Goal: Information Seeking & Learning: Learn about a topic

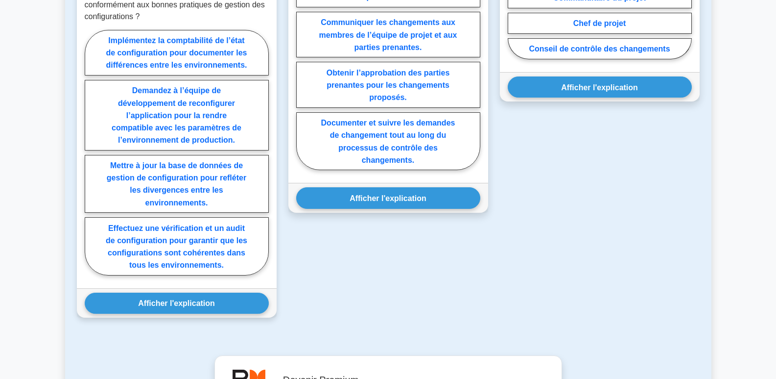
scroll to position [686, 0]
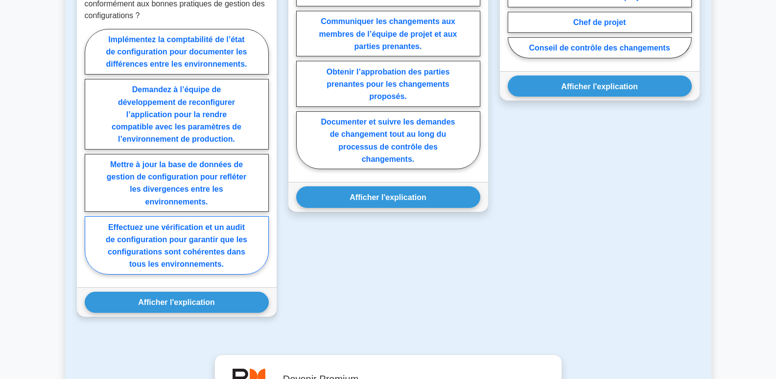
click at [179, 260] on font "Effectuez une vérification et un audit de configuration pour garantir que les c…" at bounding box center [177, 244] width 142 height 45
click at [91, 157] on input "Effectuez une vérification et un audit de configuration pour garantir que les c…" at bounding box center [88, 154] width 6 height 6
radio input "true"
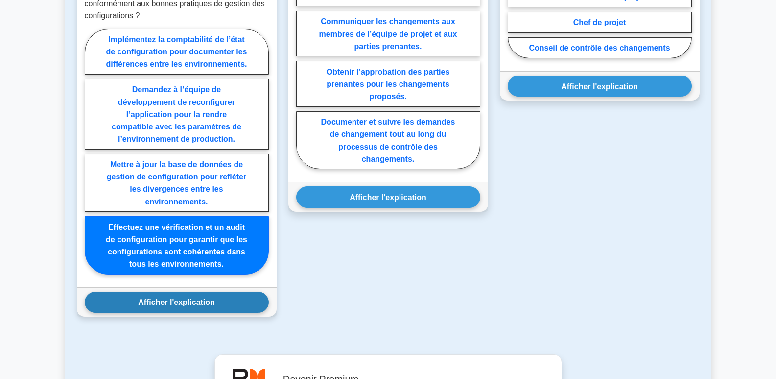
click at [187, 306] on font "Afficher l'explication" at bounding box center [176, 302] width 77 height 8
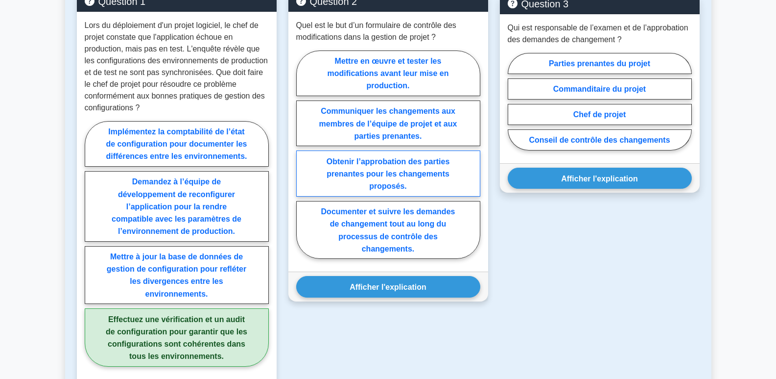
scroll to position [588, 0]
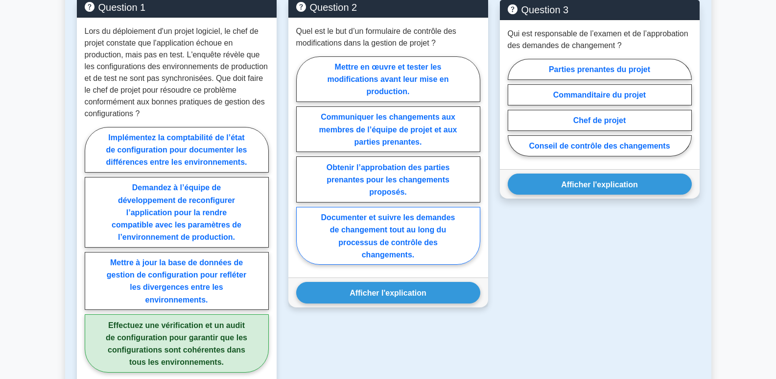
click at [401, 246] on label "Documenter et suivre les demandes de changement tout au long du processus de co…" at bounding box center [388, 236] width 184 height 58
click at [303, 166] on input "Documenter et suivre les demandes de changement tout au long du processus de co…" at bounding box center [299, 163] width 6 height 6
radio input "true"
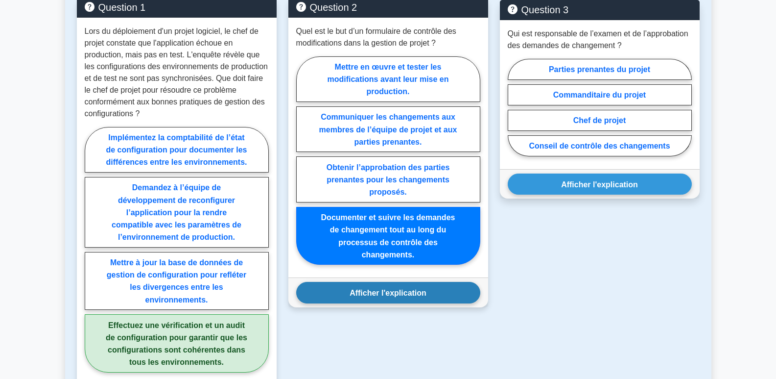
click at [397, 297] on font "Afficher l'explication" at bounding box center [388, 292] width 77 height 8
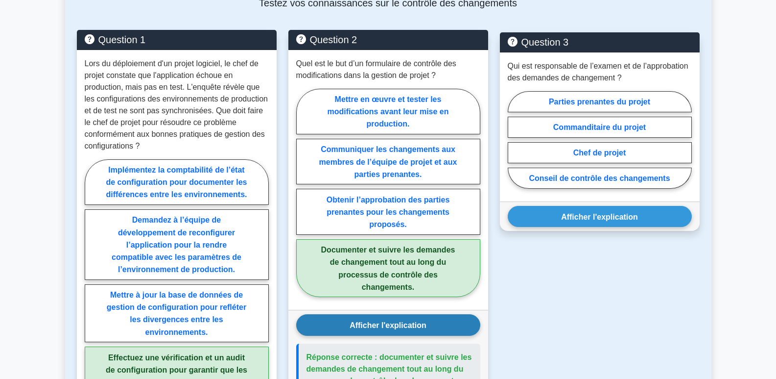
scroll to position [539, 0]
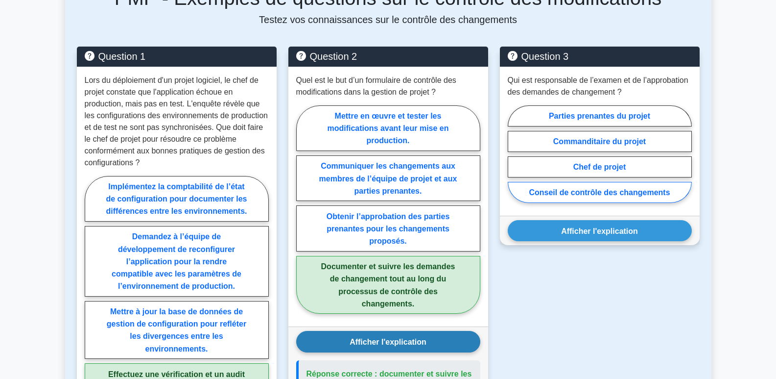
click at [616, 196] on font "Conseil de contrôle des changements" at bounding box center [599, 192] width 141 height 8
click at [514, 160] on input "Conseil de contrôle des changements" at bounding box center [511, 156] width 6 height 6
radio input "true"
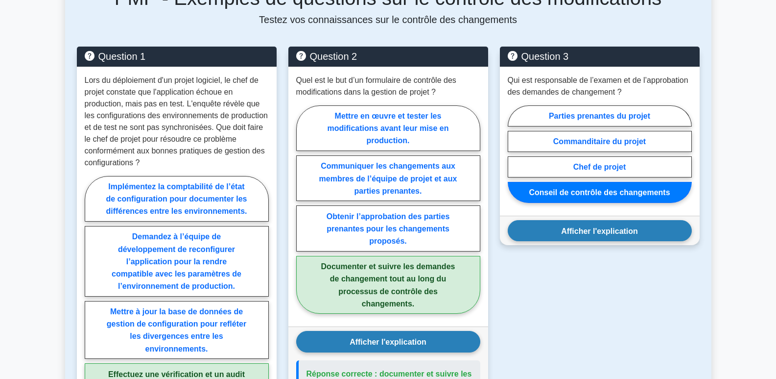
click at [615, 235] on font "Afficher l'explication" at bounding box center [599, 230] width 77 height 8
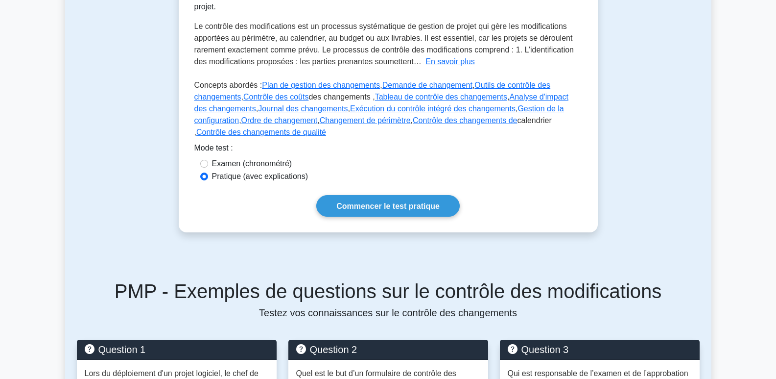
scroll to position [245, 0]
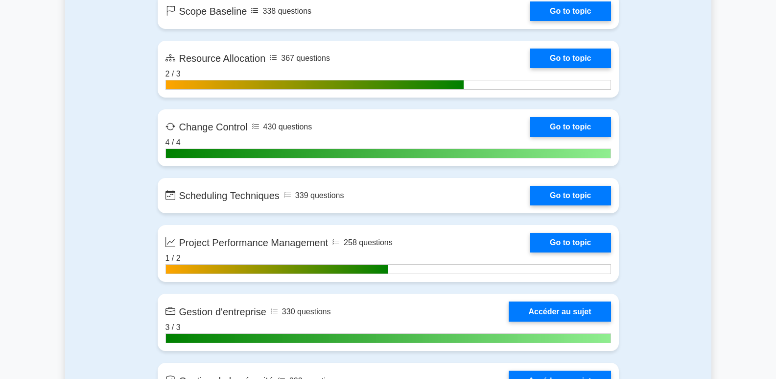
scroll to position [2161, 0]
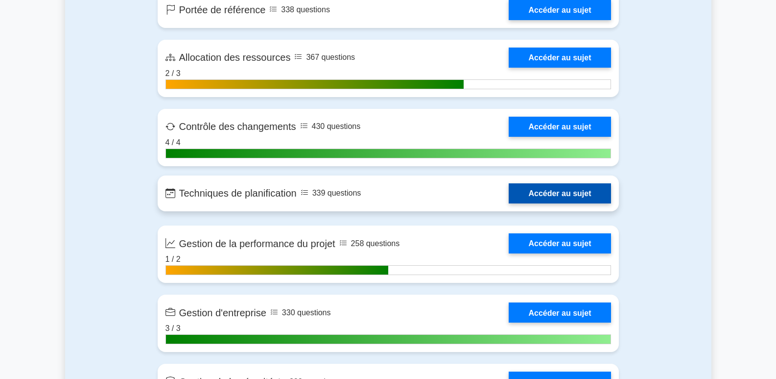
click at [559, 198] on link "Accéder au sujet" at bounding box center [560, 193] width 102 height 20
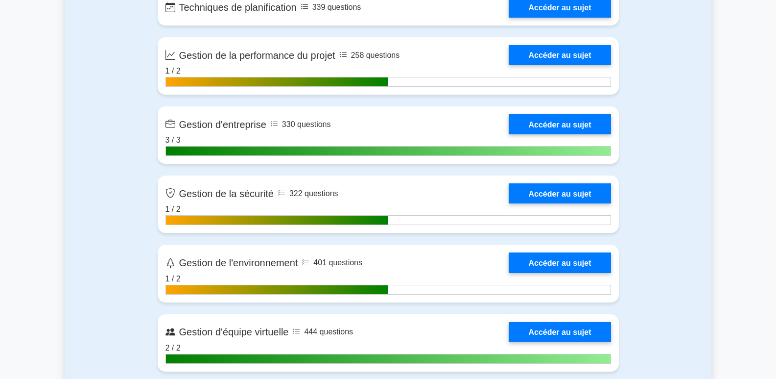
scroll to position [2357, 0]
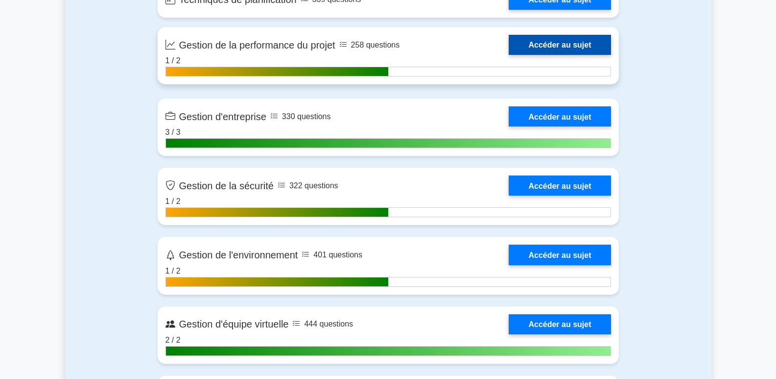
click at [545, 47] on link "Accéder au sujet" at bounding box center [560, 45] width 102 height 20
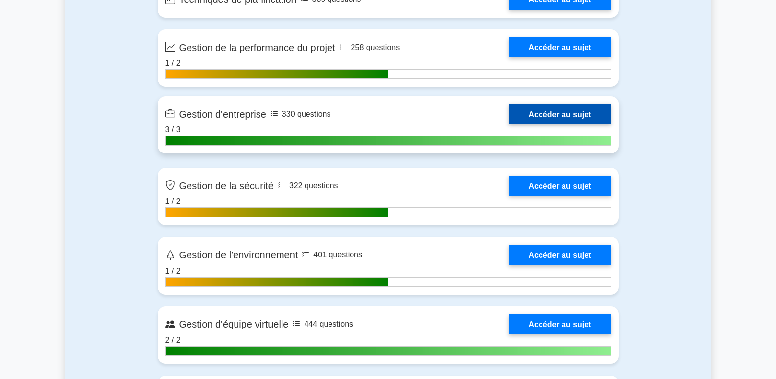
click at [574, 112] on link "Accéder au sujet" at bounding box center [560, 114] width 102 height 20
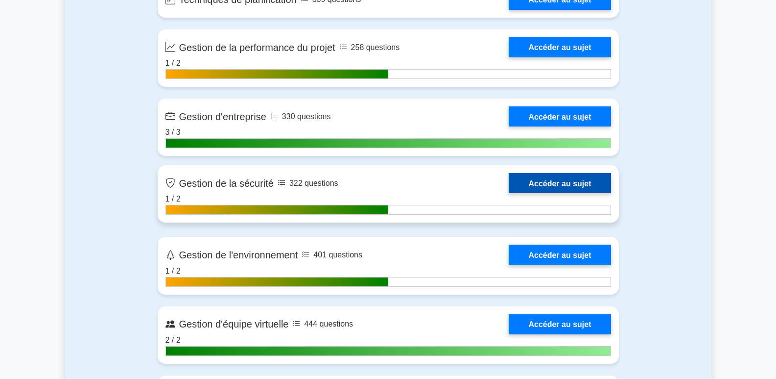
click at [560, 187] on link "Accéder au sujet" at bounding box center [560, 183] width 102 height 20
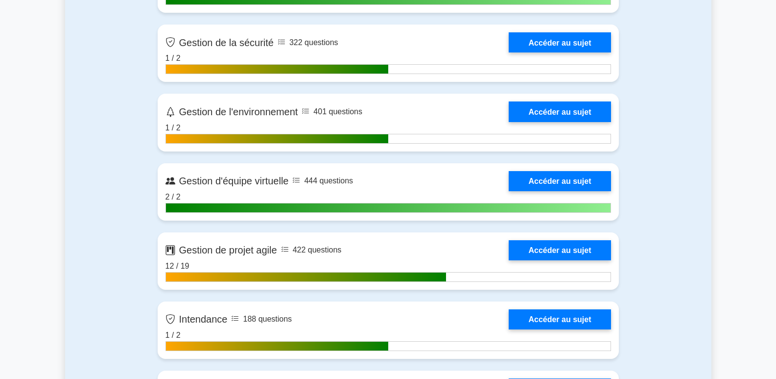
scroll to position [2504, 0]
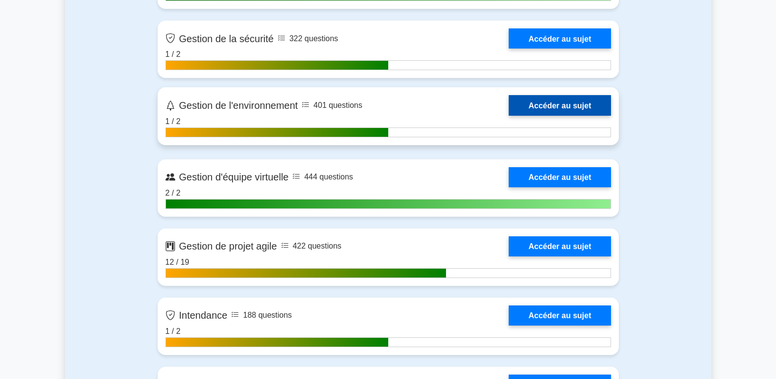
click at [561, 107] on link "Accéder au sujet" at bounding box center [560, 105] width 102 height 20
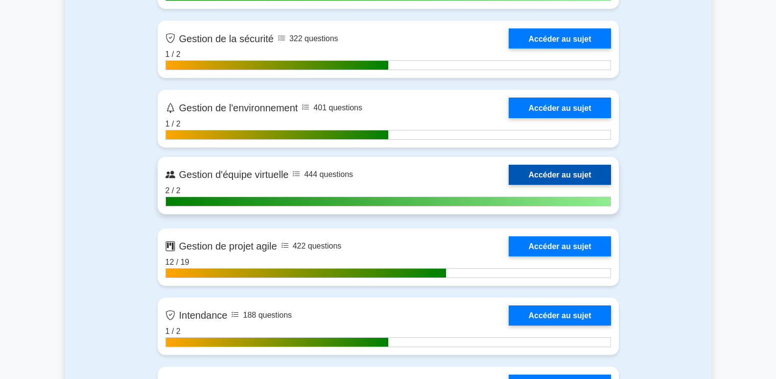
click at [560, 173] on link "Accéder au sujet" at bounding box center [560, 175] width 102 height 20
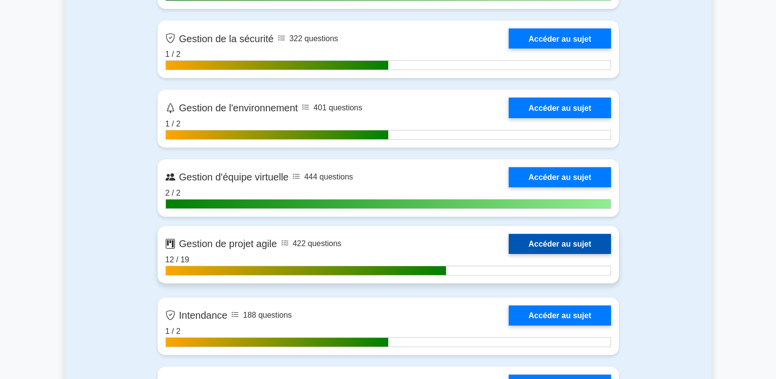
click at [586, 245] on link "Accéder au sujet" at bounding box center [560, 244] width 102 height 20
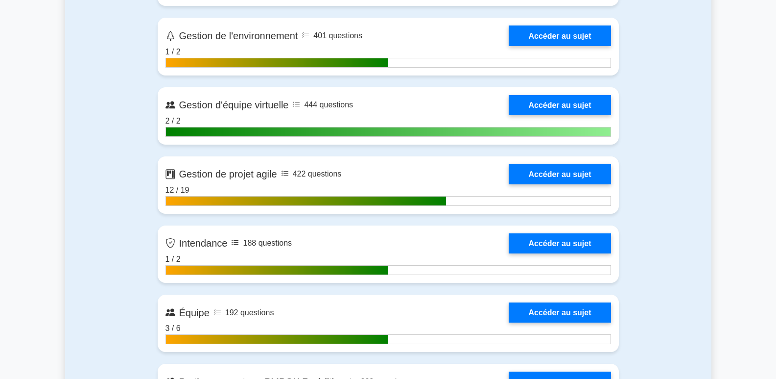
scroll to position [2602, 0]
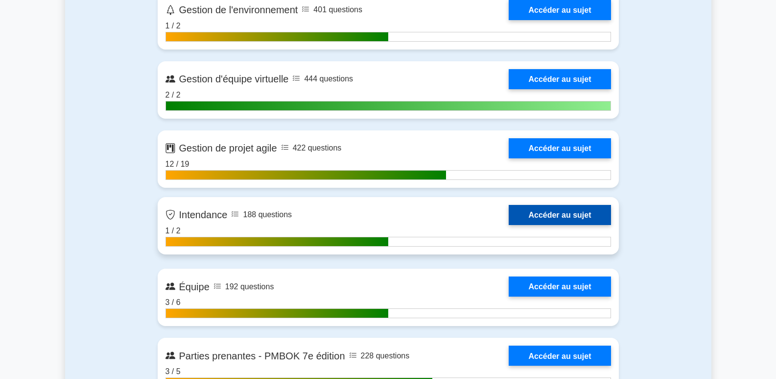
click at [555, 215] on link "Accéder au sujet" at bounding box center [560, 215] width 102 height 20
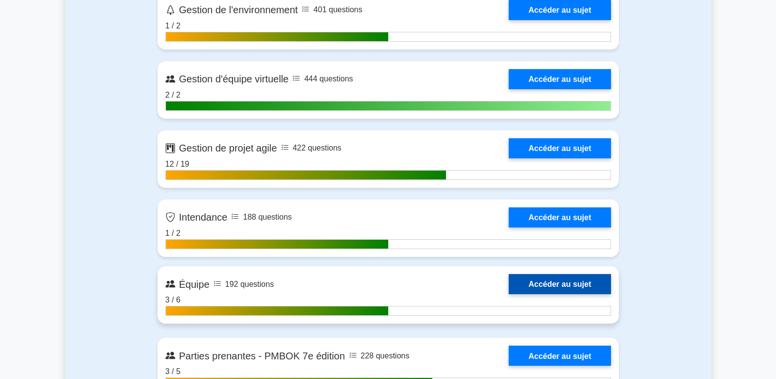
click at [553, 286] on link "Accéder au sujet" at bounding box center [560, 284] width 102 height 20
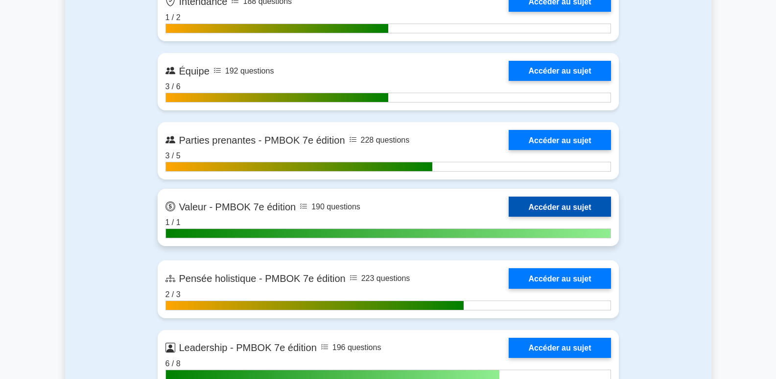
scroll to position [2847, 0]
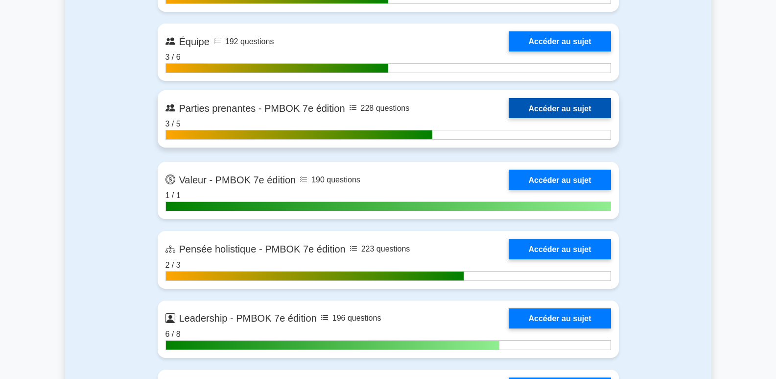
click at [570, 112] on link "Accéder au sujet" at bounding box center [560, 108] width 102 height 20
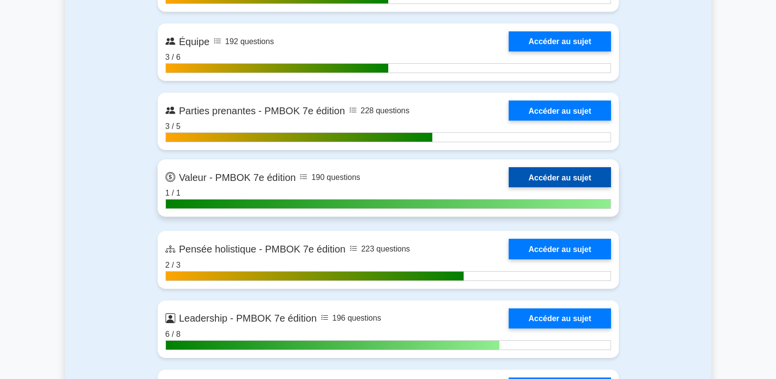
click at [573, 184] on link "Accéder au sujet" at bounding box center [560, 177] width 102 height 20
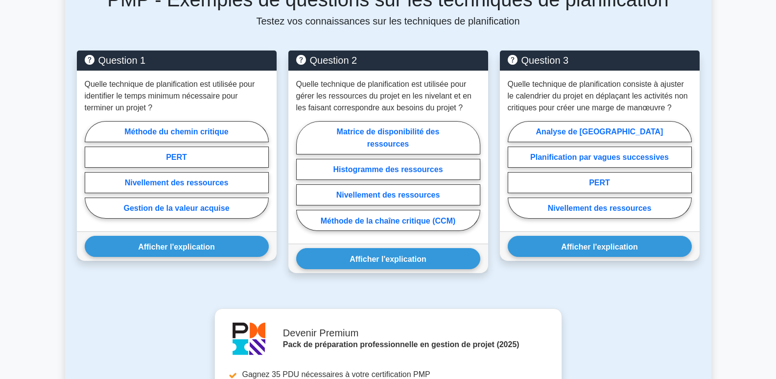
scroll to position [539, 0]
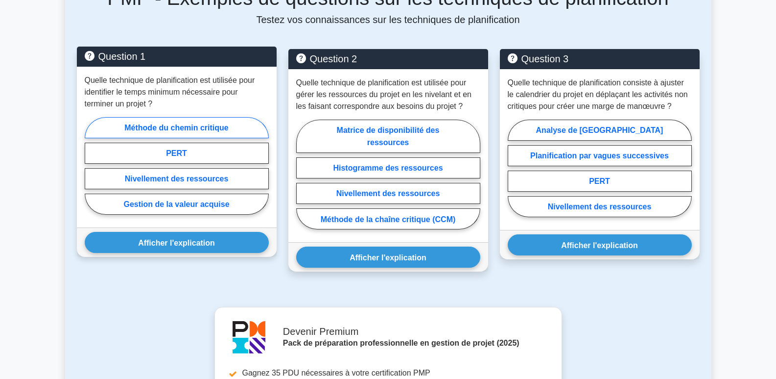
drag, startPoint x: 175, startPoint y: 128, endPoint x: 180, endPoint y: 129, distance: 5.0
click at [175, 128] on font "Méthode du chemin critique" at bounding box center [176, 127] width 104 height 8
click at [91, 165] on input "Méthode du chemin critique" at bounding box center [88, 168] width 6 height 6
radio input "true"
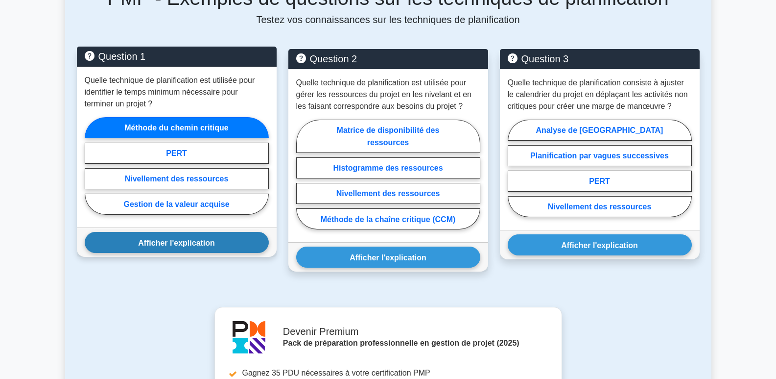
click at [191, 246] on font "Afficher l'explication" at bounding box center [176, 242] width 77 height 8
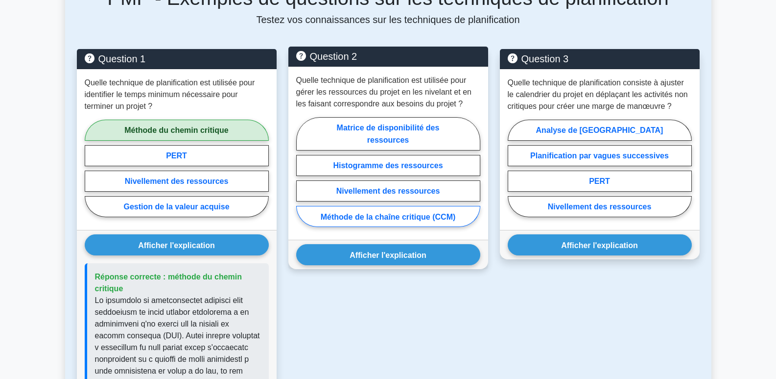
click at [420, 218] on font "Méthode de la chaîne critique (CCM)" at bounding box center [388, 216] width 135 height 8
click at [303, 178] on input "Méthode de la chaîne critique (CCM)" at bounding box center [299, 174] width 6 height 6
radio input "true"
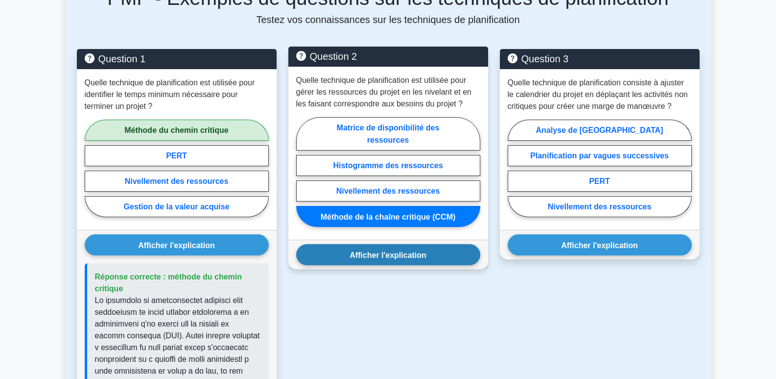
click at [411, 256] on font "Afficher l'explication" at bounding box center [388, 254] width 77 height 8
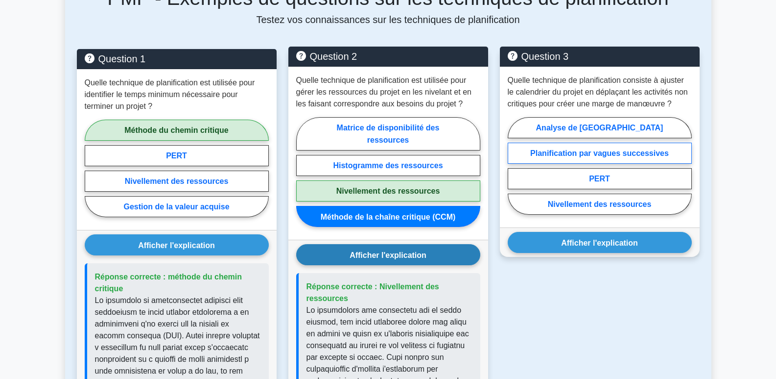
click at [641, 153] on font "Planification par vagues successives" at bounding box center [599, 153] width 139 height 8
click at [514, 165] on input "Planification par vagues successives" at bounding box center [511, 168] width 6 height 6
radio input "true"
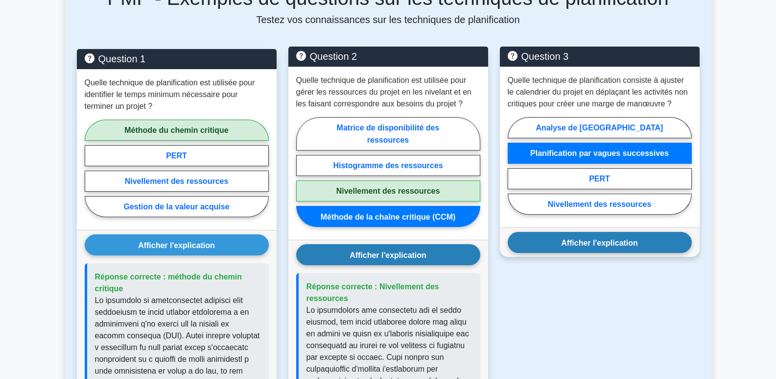
click at [621, 241] on font "Afficher l'explication" at bounding box center [599, 242] width 77 height 8
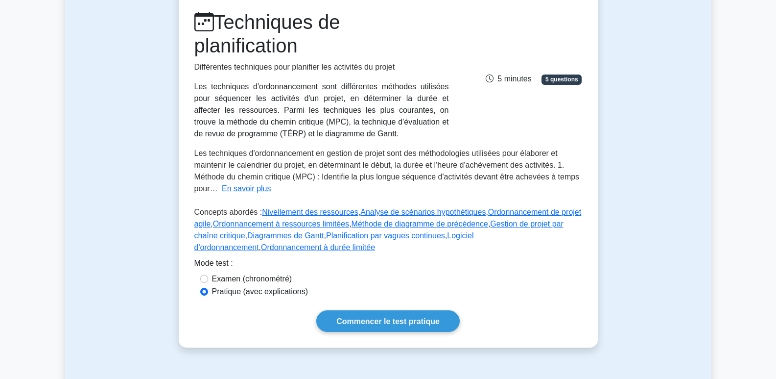
scroll to position [0, 0]
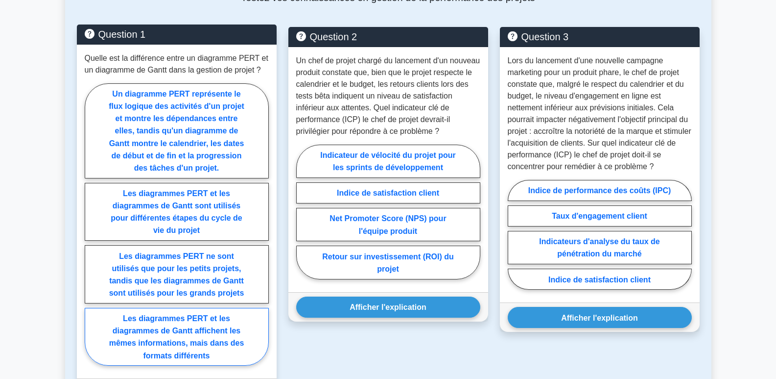
scroll to position [539, 0]
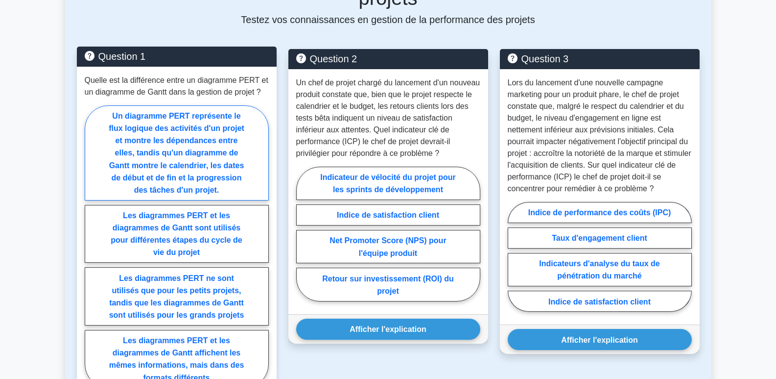
click at [199, 120] on font "Un diagramme PERT représente le flux logique des activités d'un projet et montr…" at bounding box center [177, 153] width 136 height 82
click at [91, 246] on input "Un diagramme PERT représente le flux logique des activités d'un projet et montr…" at bounding box center [88, 249] width 6 height 6
radio input "true"
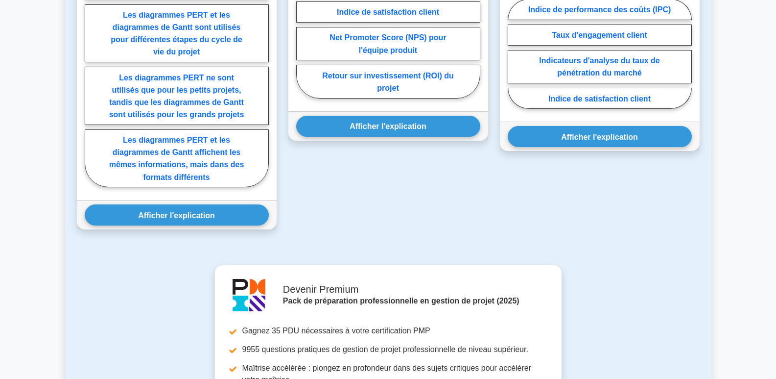
scroll to position [783, 0]
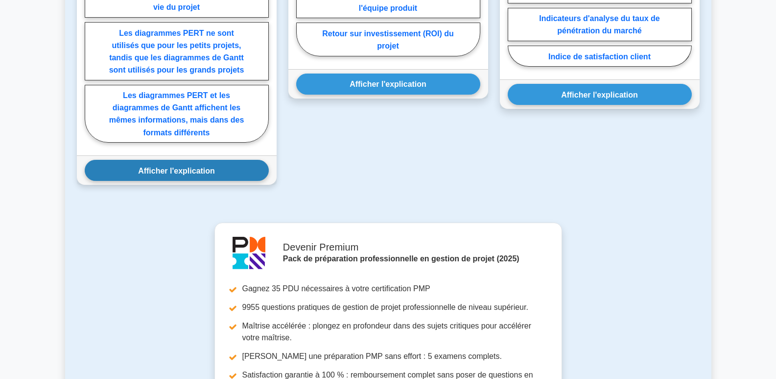
click at [219, 160] on button "Afficher l'explication" at bounding box center [177, 170] width 184 height 21
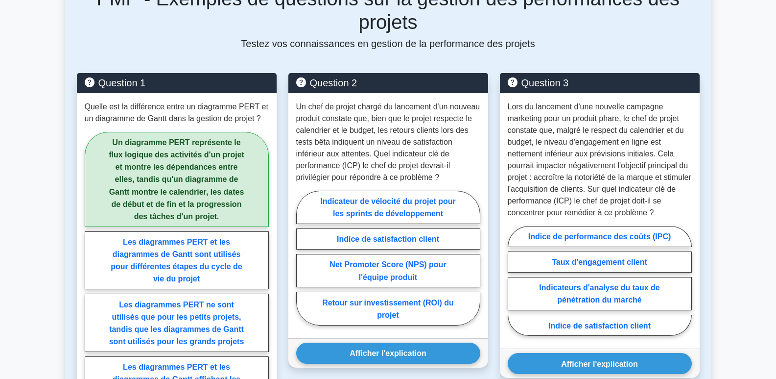
scroll to position [490, 0]
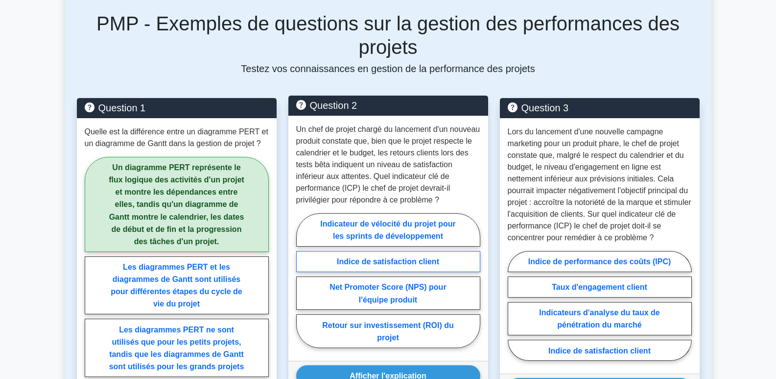
click at [370, 257] on font "Indice de satisfaction client" at bounding box center [388, 261] width 102 height 8
click at [303, 280] on input "Indice de satisfaction client" at bounding box center [299, 283] width 6 height 6
radio input "true"
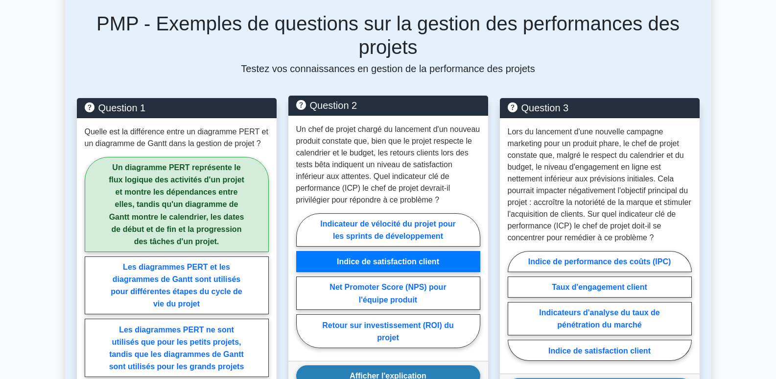
click at [404, 371] on font "Afficher l'explication" at bounding box center [388, 375] width 77 height 8
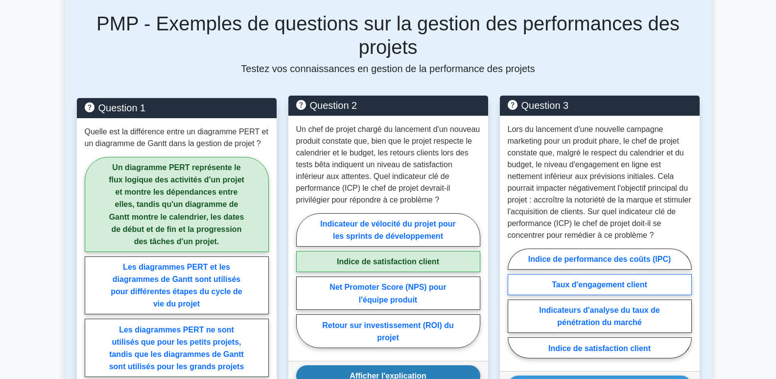
click at [638, 280] on font "Taux d'engagement client" at bounding box center [599, 284] width 95 height 8
click at [514, 303] on input "Taux d'engagement client" at bounding box center [511, 306] width 6 height 6
radio input "true"
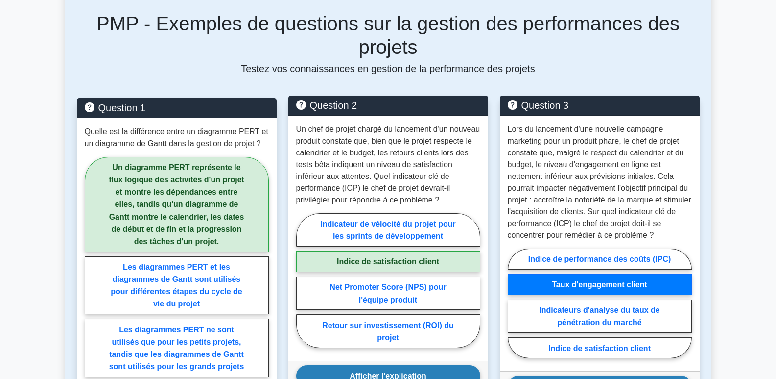
click at [616, 378] on font "Afficher l'explication" at bounding box center [599, 385] width 77 height 8
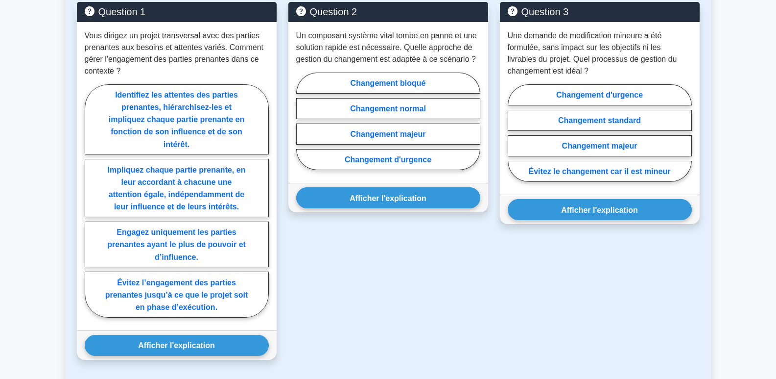
scroll to position [588, 0]
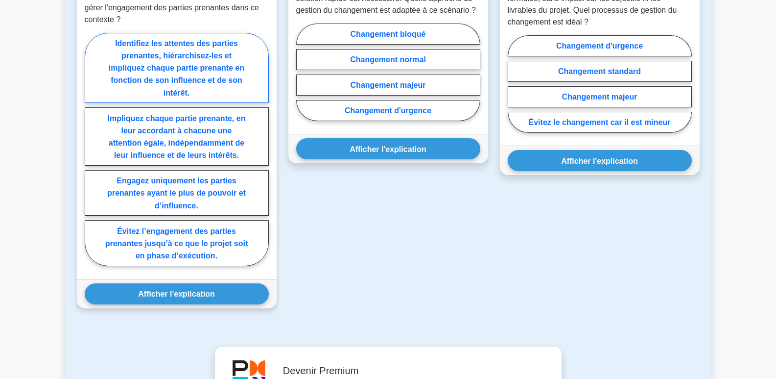
click at [196, 63] on font "Identifiez les attentes des parties prenantes, hiérarchisez-les et impliquez ch…" at bounding box center [177, 68] width 136 height 58
click at [91, 149] on input "Identifiez les attentes des parties prenantes, hiérarchisez-les et impliquez ch…" at bounding box center [88, 152] width 6 height 6
radio input "true"
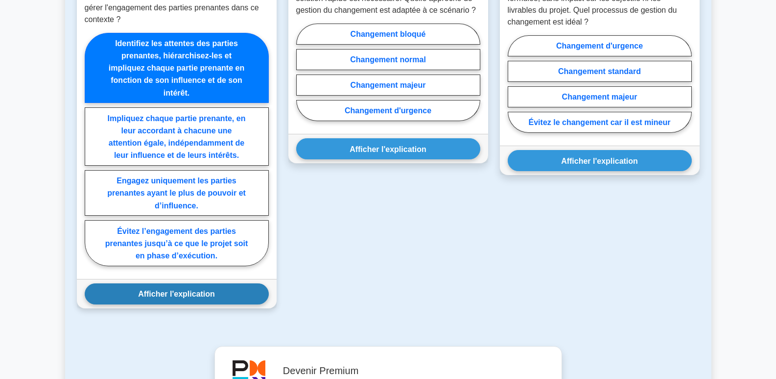
click at [179, 296] on font "Afficher l'explication" at bounding box center [176, 293] width 77 height 8
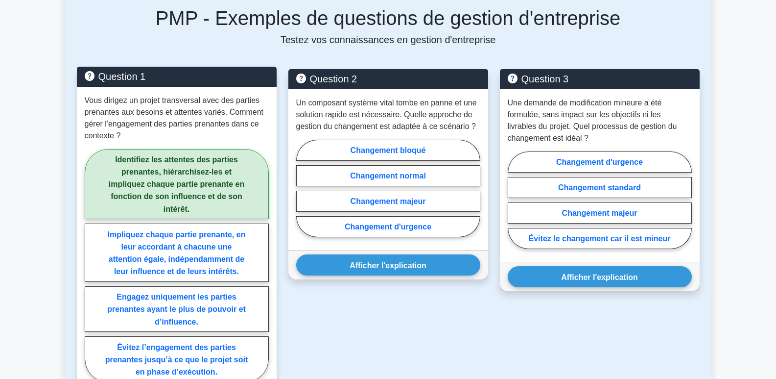
scroll to position [441, 0]
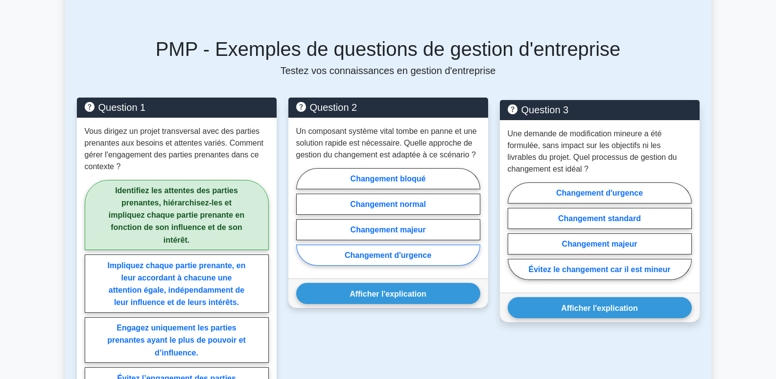
click at [410, 257] on font "Changement d'urgence" at bounding box center [388, 255] width 87 height 8
click at [303, 222] on input "Changement d'urgence" at bounding box center [299, 219] width 6 height 6
radio input "true"
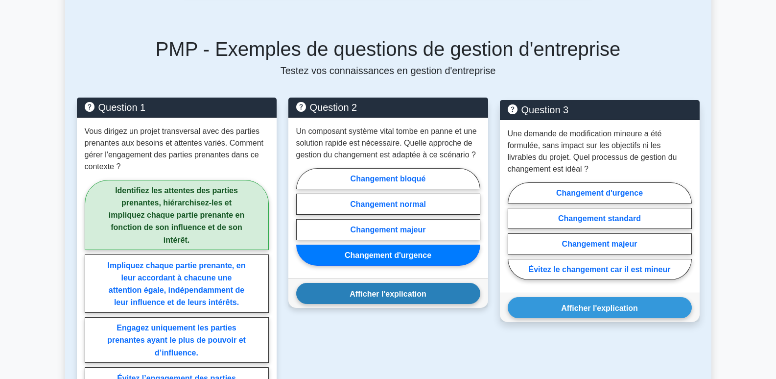
click at [413, 297] on font "Afficher l'explication" at bounding box center [388, 293] width 77 height 8
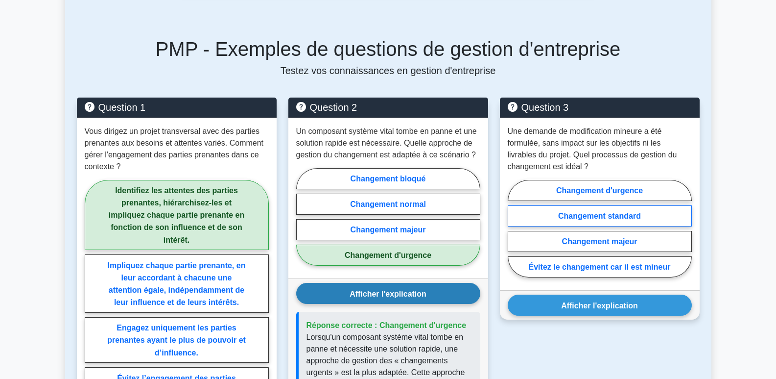
click at [604, 213] on font "Changement standard" at bounding box center [599, 216] width 83 height 8
click at [514, 228] on input "Changement standard" at bounding box center [511, 231] width 6 height 6
radio input "true"
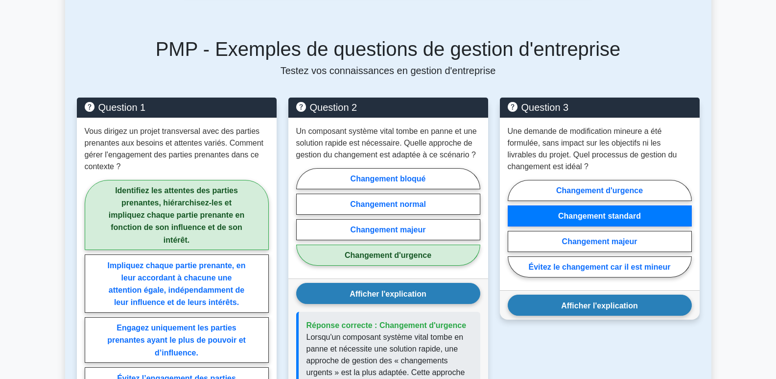
click at [609, 308] on font "Afficher l'explication" at bounding box center [599, 305] width 77 height 8
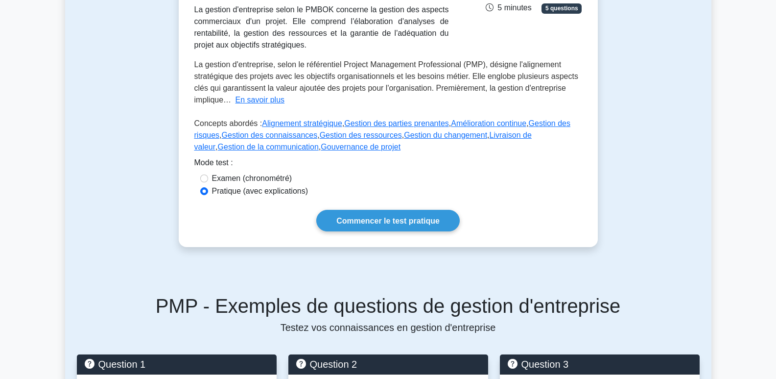
scroll to position [147, 0]
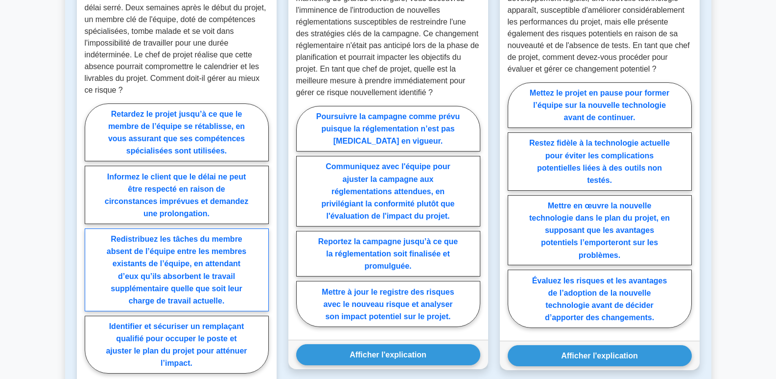
scroll to position [637, 0]
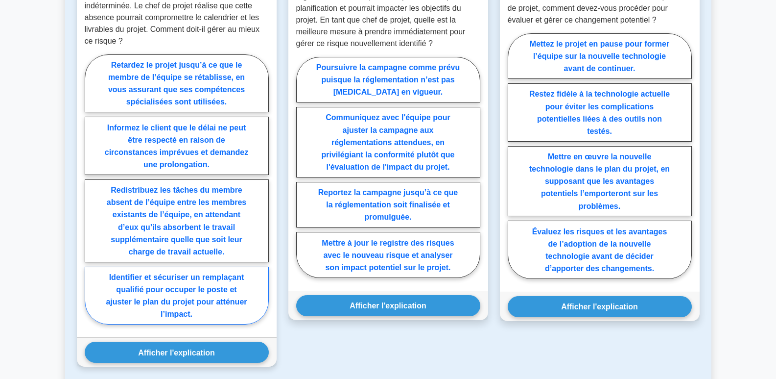
click at [208, 286] on font "Identifier et sécuriser un remplaçant qualifié pour occuper le poste et ajuster…" at bounding box center [176, 294] width 141 height 45
click at [91, 195] on input "Identifier et sécuriser un remplaçant qualifié pour occuper le poste et ajuster…" at bounding box center [88, 192] width 6 height 6
radio input "true"
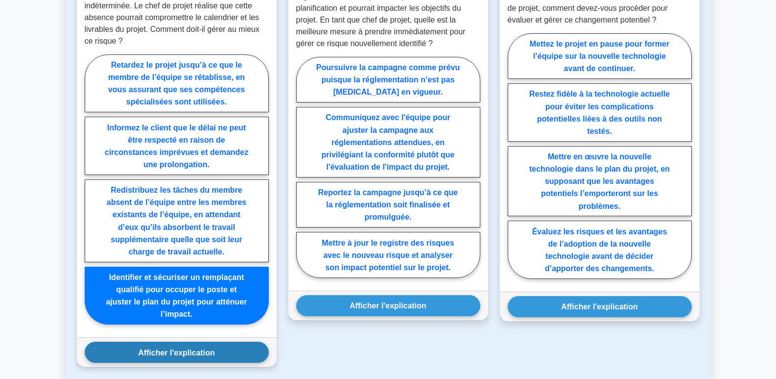
click at [193, 348] on font "Afficher l'explication" at bounding box center [176, 352] width 77 height 8
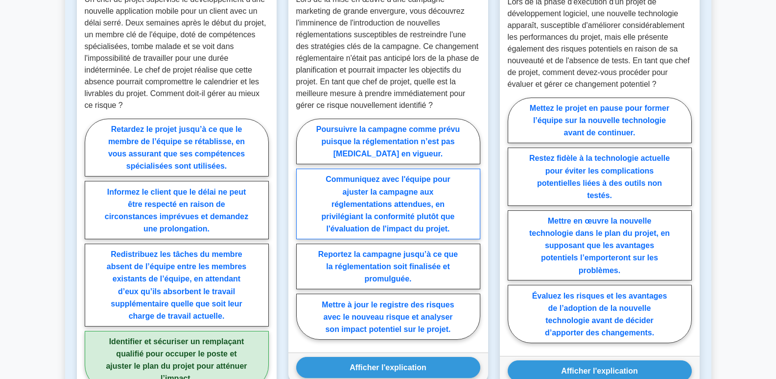
scroll to position [588, 0]
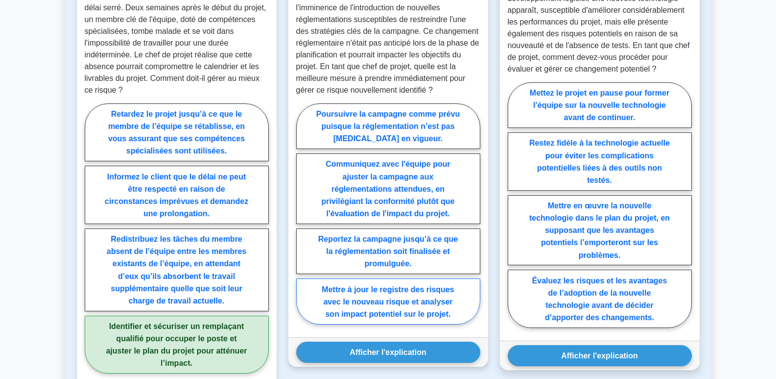
click at [429, 293] on font "Mettre à jour le registre des risques avec le nouveau risque et analyser son im…" at bounding box center [388, 300] width 132 height 33
click at [303, 219] on input "Mettre à jour le registre des risques avec le nouveau risque et analyser son im…" at bounding box center [299, 216] width 6 height 6
radio input "true"
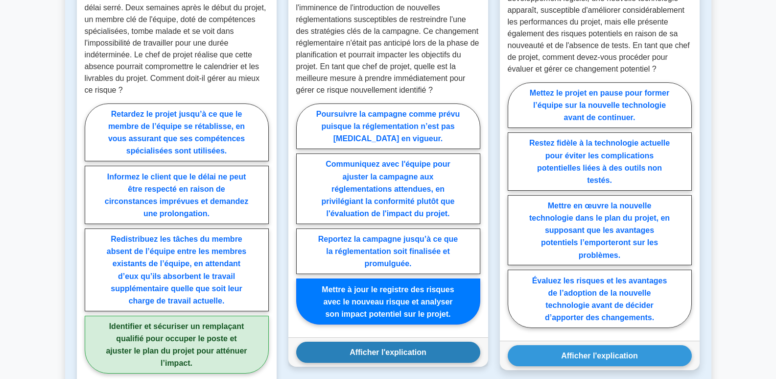
click at [412, 348] on font "Afficher l'explication" at bounding box center [388, 352] width 77 height 8
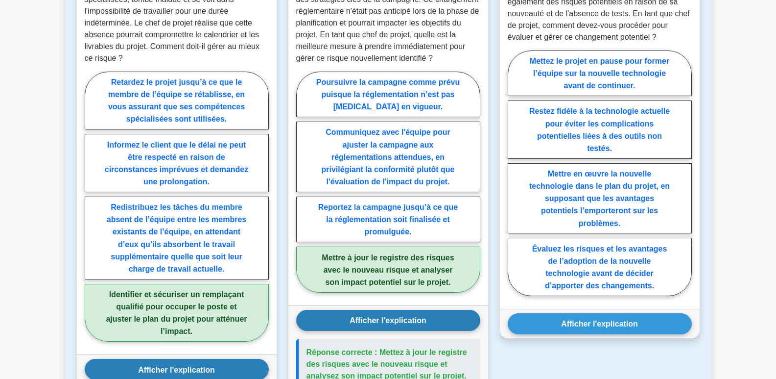
scroll to position [637, 0]
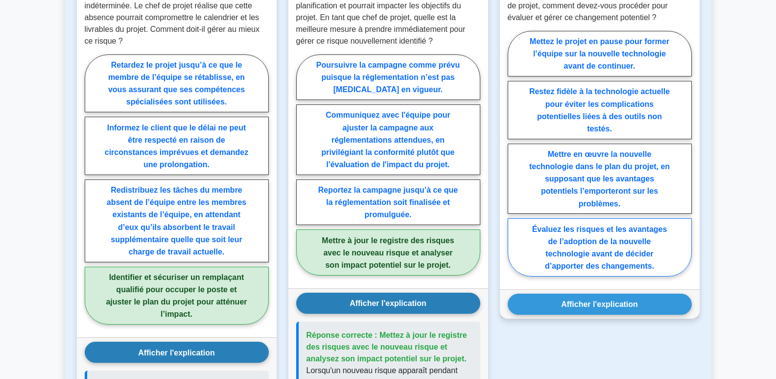
click at [618, 238] on font "Évaluez les risques et les avantages de l’adoption de la nouvelle technologie a…" at bounding box center [599, 246] width 135 height 45
click at [514, 159] on input "Évaluez les risques et les avantages de l’adoption de la nouvelle technologie a…" at bounding box center [511, 156] width 6 height 6
radio input "true"
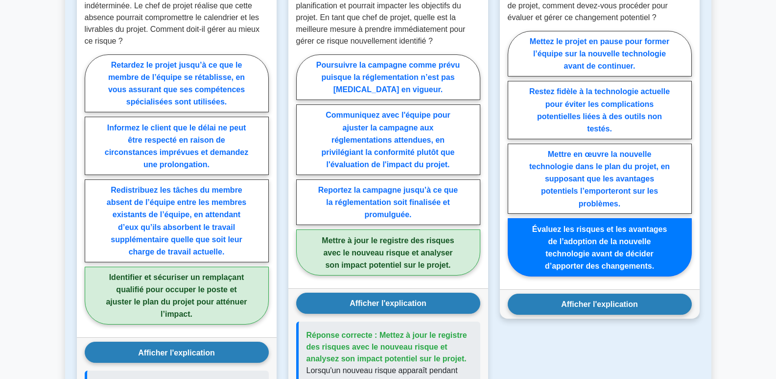
click at [615, 300] on font "Afficher l'explication" at bounding box center [599, 304] width 77 height 8
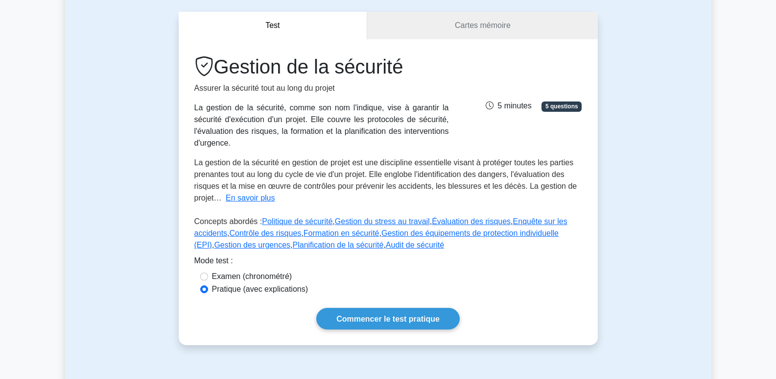
scroll to position [0, 0]
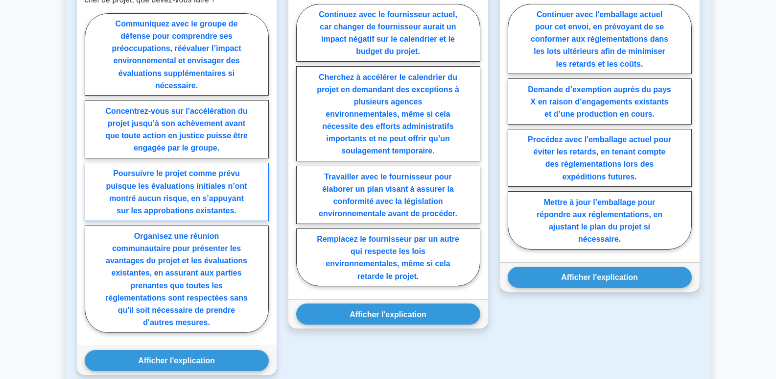
scroll to position [735, 0]
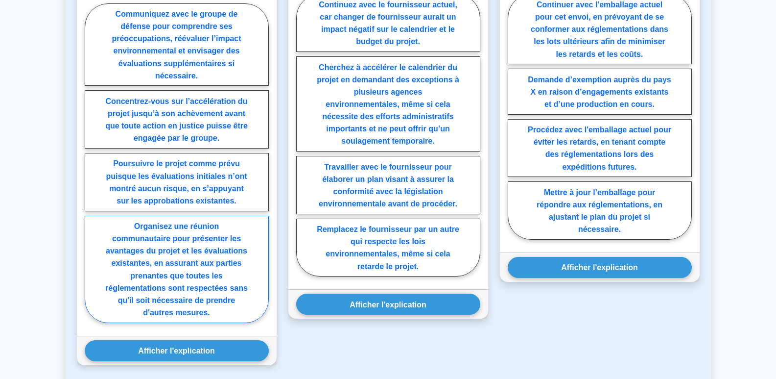
click at [174, 293] on font "Organisez une réunion communautaire pour présenter les avantages du projet et l…" at bounding box center [176, 269] width 142 height 95
click at [91, 169] on input "Organisez une réunion communautaire pour présenter les avantages du projet et l…" at bounding box center [88, 166] width 6 height 6
radio input "true"
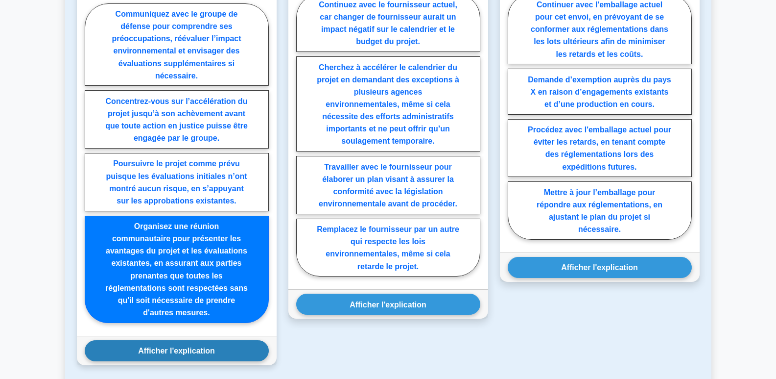
click at [176, 346] on font "Afficher l'explication" at bounding box center [176, 350] width 77 height 8
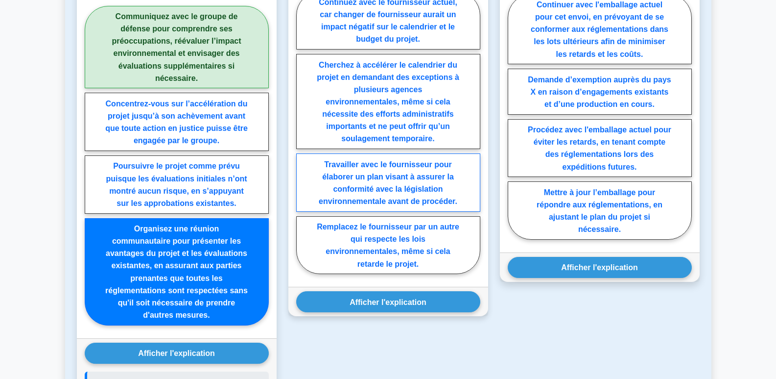
click at [434, 178] on font "Travailler avec le fournisseur pour élaborer un plan visant à assurer la confor…" at bounding box center [388, 182] width 139 height 45
click at [303, 139] on input "Travailler avec le fournisseur pour élaborer un plan visant à assurer la confor…" at bounding box center [299, 135] width 6 height 6
radio input "true"
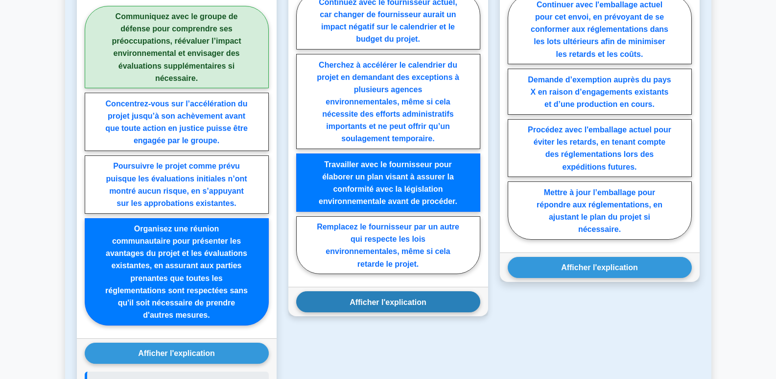
click at [403, 297] on font "Afficher l'explication" at bounding box center [388, 301] width 77 height 8
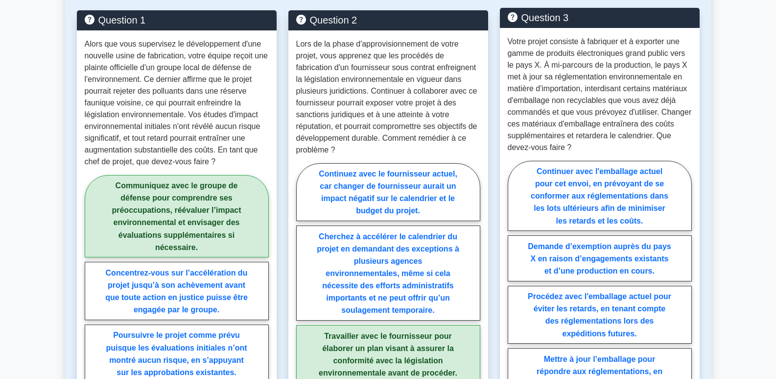
scroll to position [588, 0]
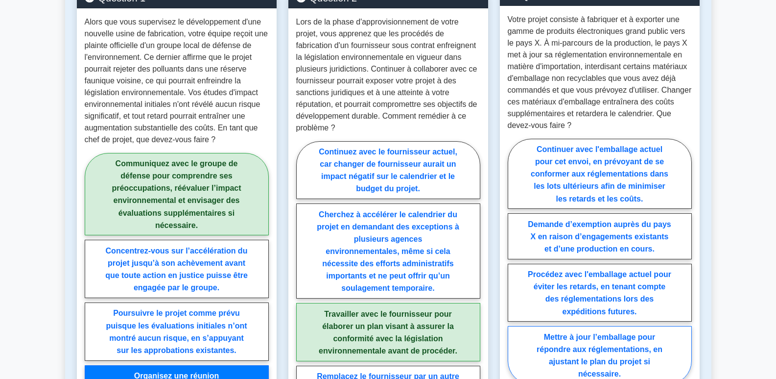
click at [654, 341] on font "Mettre à jour l’emballage pour répondre aux réglementations, en ajustant le pla…" at bounding box center [600, 354] width 126 height 45
click at [514, 267] on input "Mettre à jour l’emballage pour répondre aux réglementations, en ajustant le pla…" at bounding box center [511, 264] width 6 height 6
radio input "true"
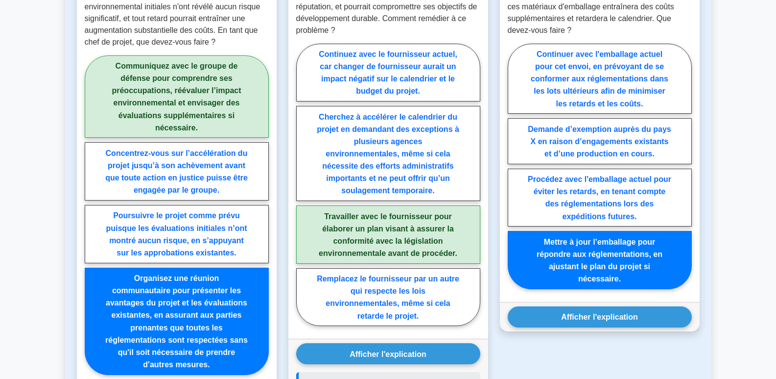
scroll to position [686, 0]
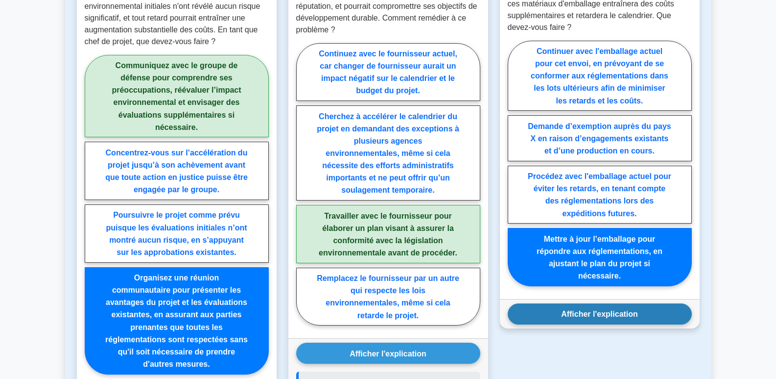
click at [635, 309] on font "Afficher l'explication" at bounding box center [599, 313] width 77 height 8
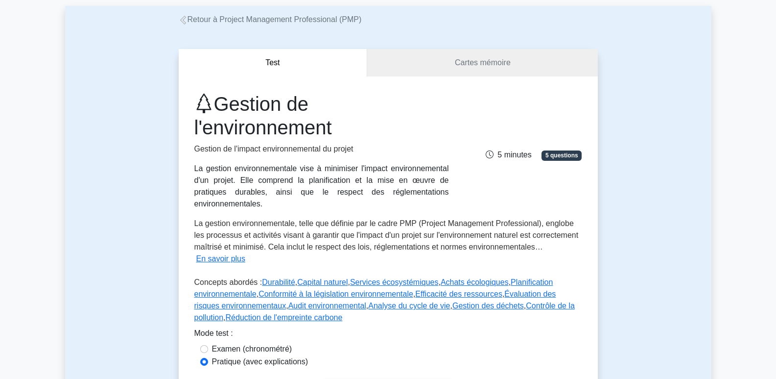
scroll to position [0, 0]
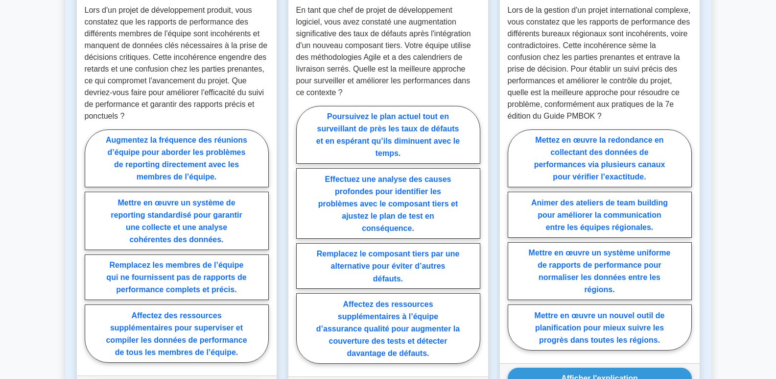
scroll to position [588, 0]
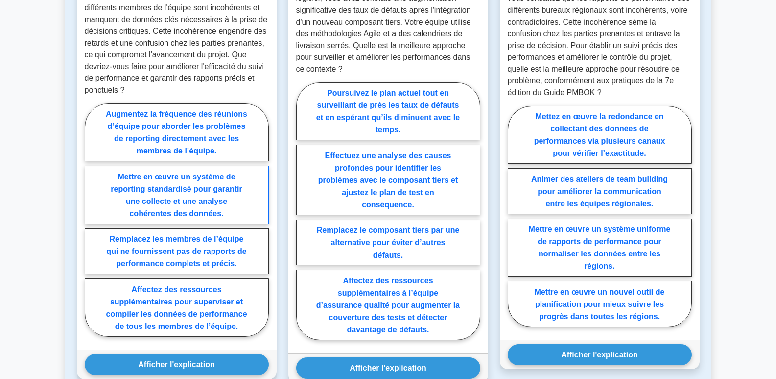
click at [205, 197] on font "Mettre en œuvre un système de reporting standardisé pour garantir une collecte …" at bounding box center [176, 194] width 131 height 45
click at [91, 219] on input "Mettre en œuvre un système de reporting standardisé pour garantir une collecte …" at bounding box center [88, 222] width 6 height 6
radio input "true"
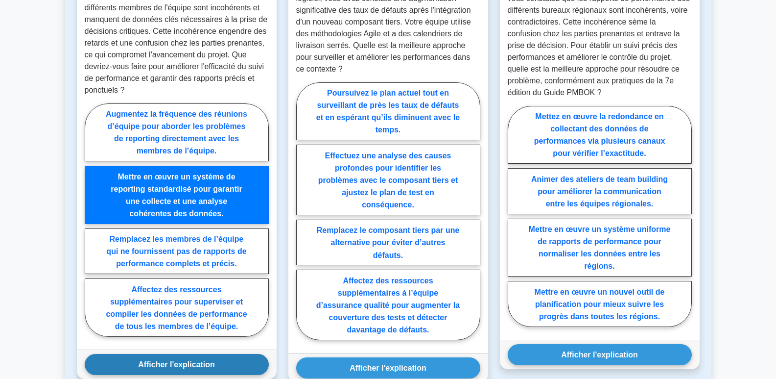
click at [215, 365] on button "Afficher l'explication" at bounding box center [177, 364] width 184 height 21
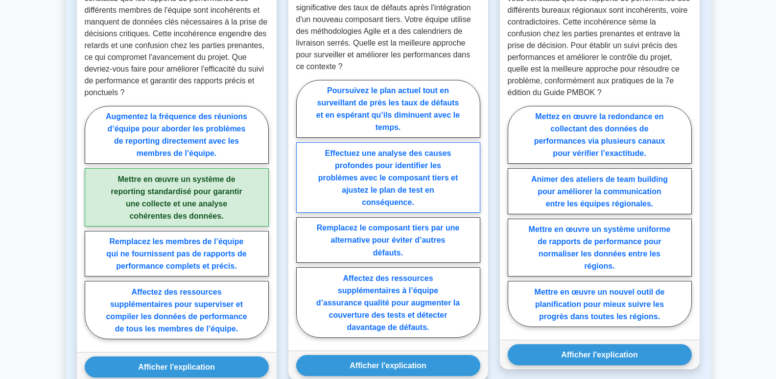
click at [392, 166] on font "Effectuez une analyse des causes profondes pour identifier les problèmes avec l…" at bounding box center [388, 177] width 140 height 58
click at [303, 208] on input "Effectuez une analyse des causes profondes pour identifier les problèmes avec l…" at bounding box center [299, 211] width 6 height 6
radio input "true"
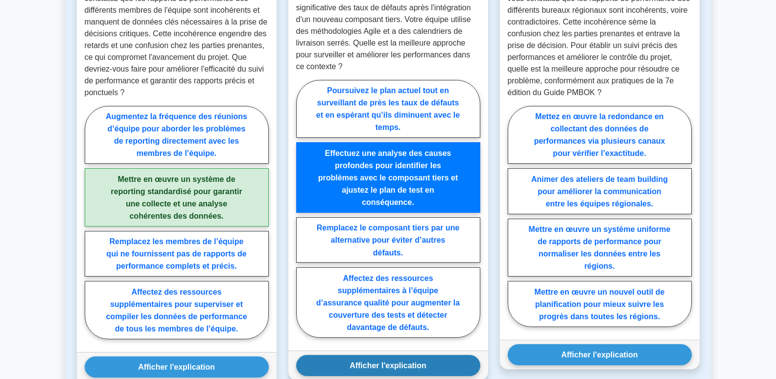
click at [403, 364] on font "Afficher l'explication" at bounding box center [388, 365] width 77 height 8
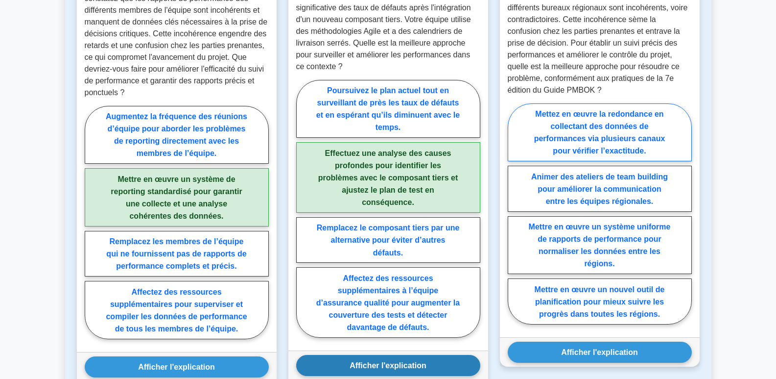
click at [607, 133] on label "Mettez en œuvre la redondance en collectant des données de performances via plu…" at bounding box center [600, 132] width 184 height 58
click at [514, 213] on input "Mettez en œuvre la redondance en collectant des données de performances via plu…" at bounding box center [511, 216] width 6 height 6
radio input "true"
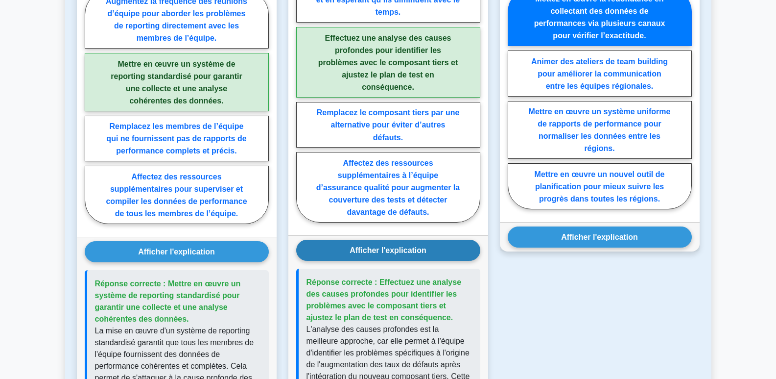
scroll to position [686, 0]
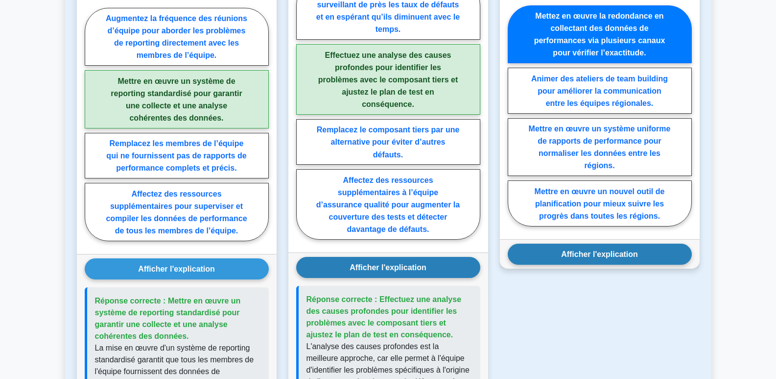
click at [622, 258] on font "Afficher l'explication" at bounding box center [599, 254] width 77 height 8
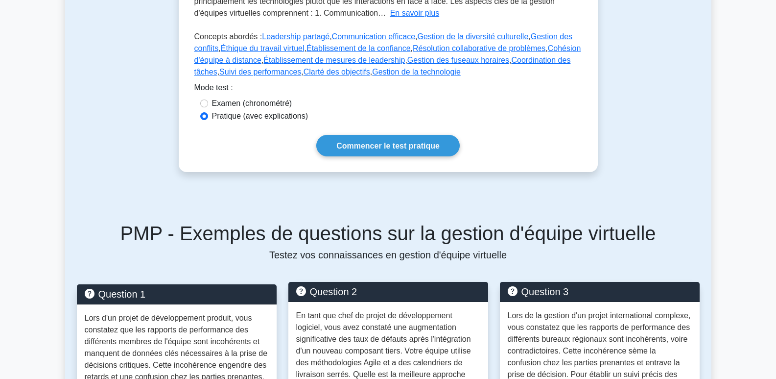
scroll to position [98, 0]
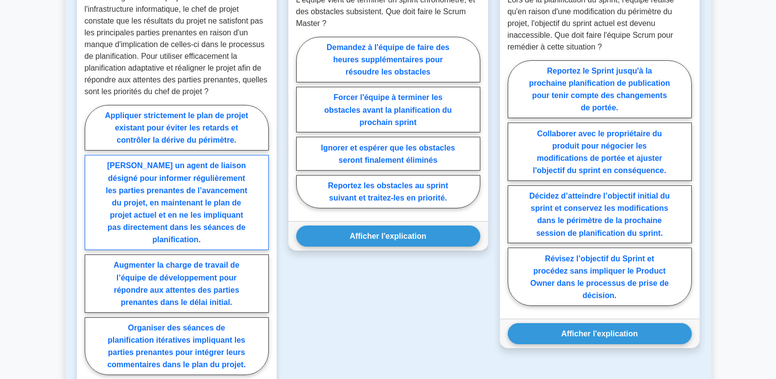
scroll to position [588, 0]
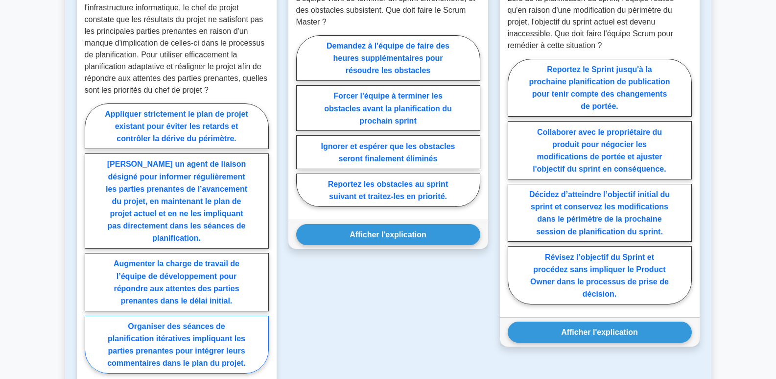
click at [194, 331] on font "Organiser des séances de planification itératives impliquant les parties prenan…" at bounding box center [176, 344] width 139 height 45
click at [91, 244] on input "Organiser des séances de planification itératives impliquant les parties prenan…" at bounding box center [88, 240] width 6 height 6
radio input "true"
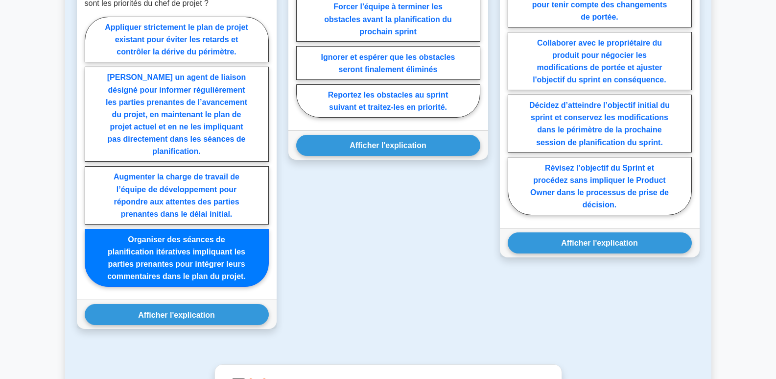
scroll to position [686, 0]
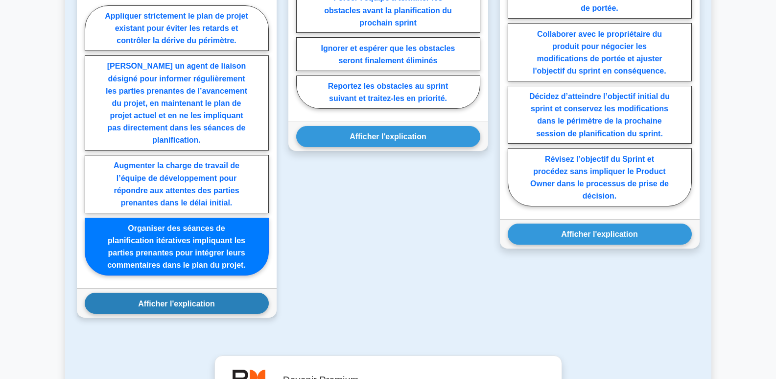
click at [212, 299] on font "Afficher l'explication" at bounding box center [176, 303] width 77 height 8
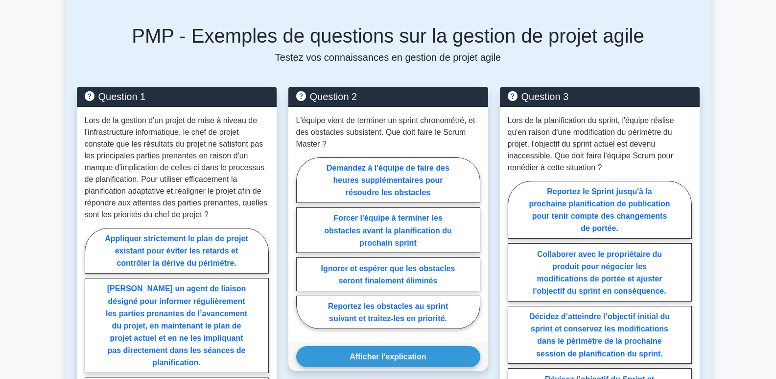
scroll to position [490, 0]
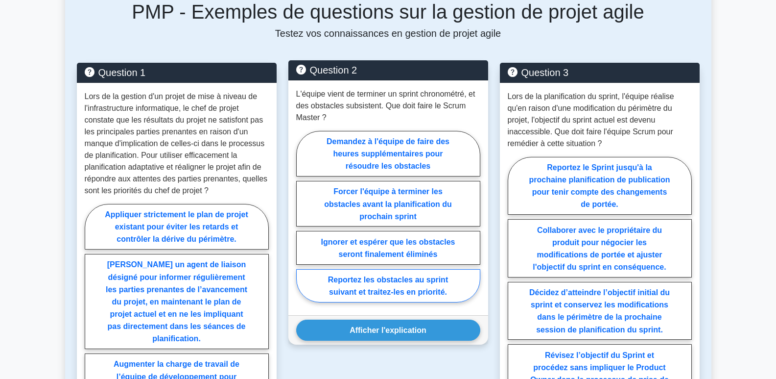
click at [433, 275] on font "Reportez les obstacles au sprint suivant et traitez-les en priorité." at bounding box center [388, 285] width 120 height 21
click at [303, 222] on input "Reportez les obstacles au sprint suivant et traitez-les en priorité." at bounding box center [299, 219] width 6 height 6
radio input "true"
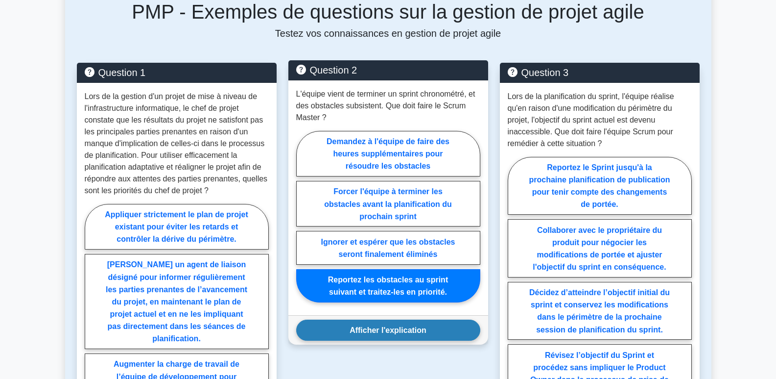
click at [406, 326] on font "Afficher l'explication" at bounding box center [388, 330] width 77 height 8
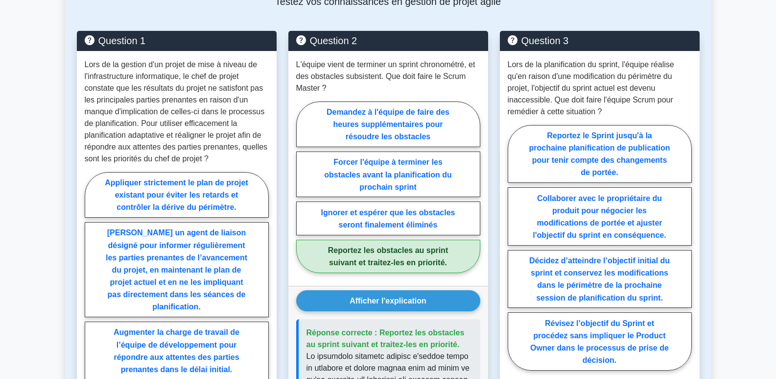
scroll to position [539, 0]
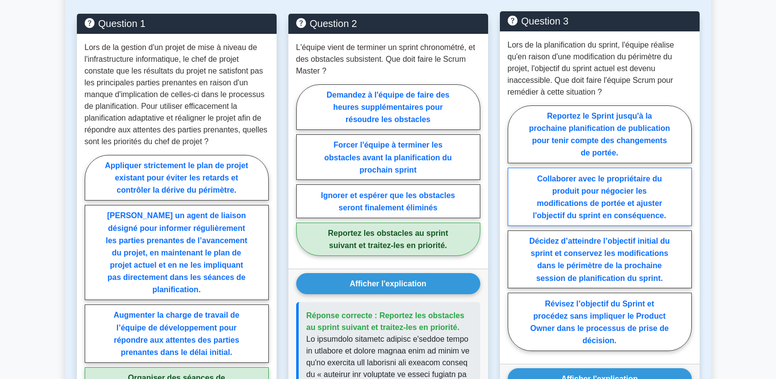
click at [600, 188] on font "Collaborer avec le propriétaire du produit pour négocier les modifications de p…" at bounding box center [599, 196] width 133 height 45
click at [514, 227] on input "Collaborer avec le propriétaire du produit pour négocier les modifications de p…" at bounding box center [511, 230] width 6 height 6
radio input "true"
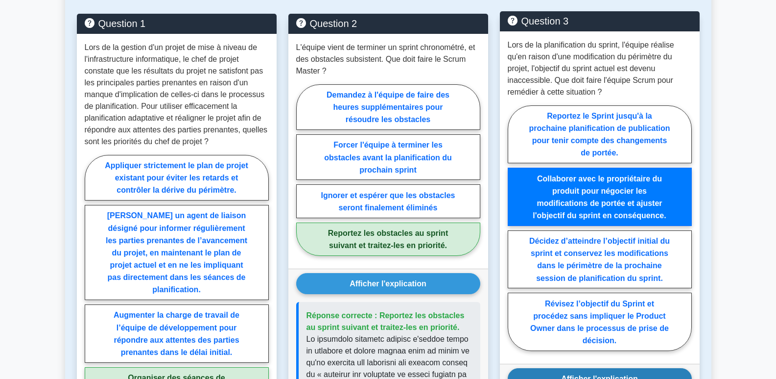
click at [613, 374] on font "Afficher l'explication" at bounding box center [599, 378] width 77 height 8
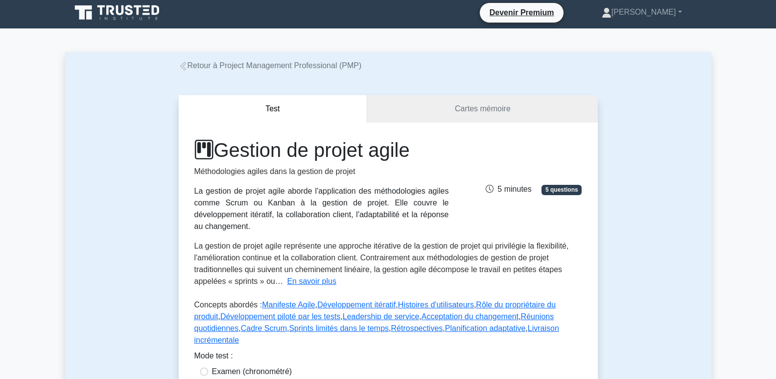
scroll to position [0, 0]
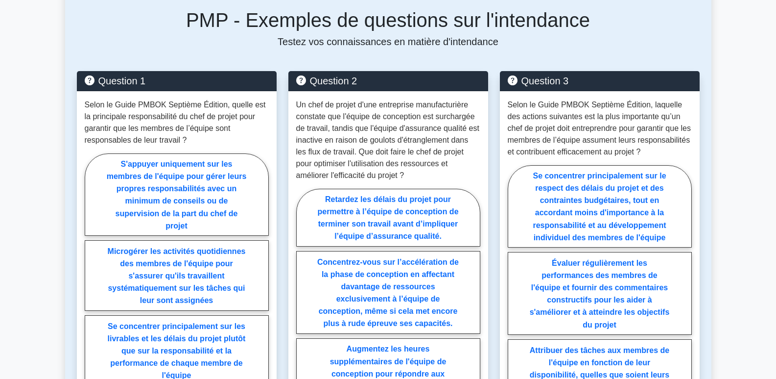
scroll to position [539, 0]
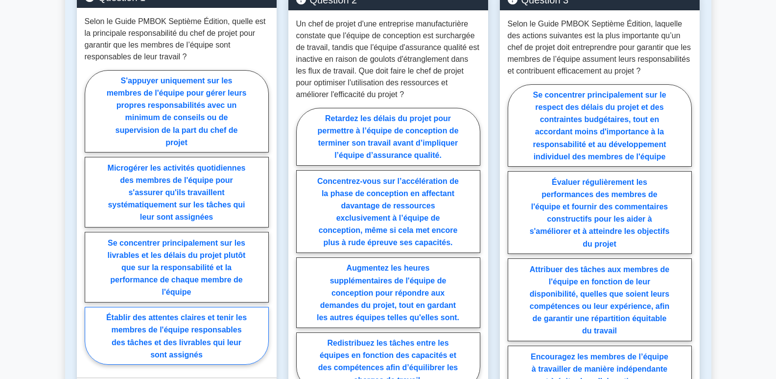
click at [213, 333] on font "Établir des attentes claires et tenir les membres de l'équipe responsables des …" at bounding box center [176, 335] width 141 height 45
click at [91, 223] on input "Établir des attentes claires et tenir les membres de l'équipe responsables des …" at bounding box center [88, 220] width 6 height 6
radio input "true"
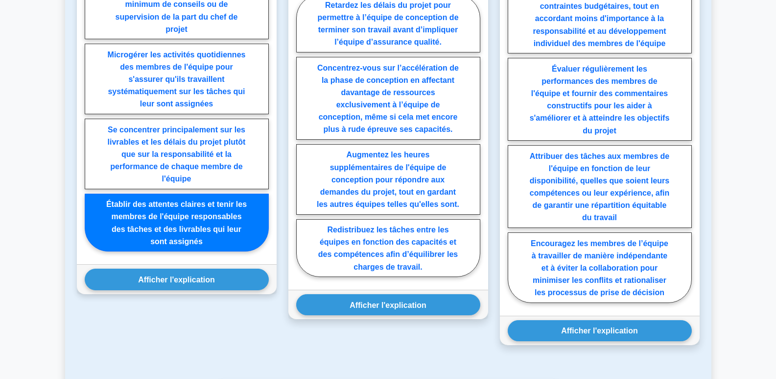
scroll to position [686, 0]
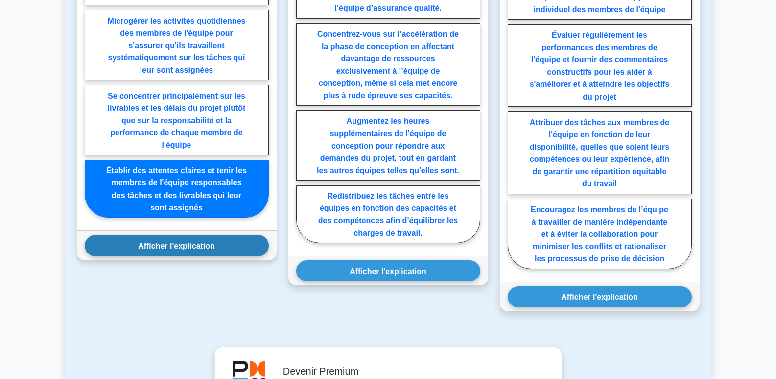
click at [200, 248] on font "Afficher l'explication" at bounding box center [176, 245] width 77 height 8
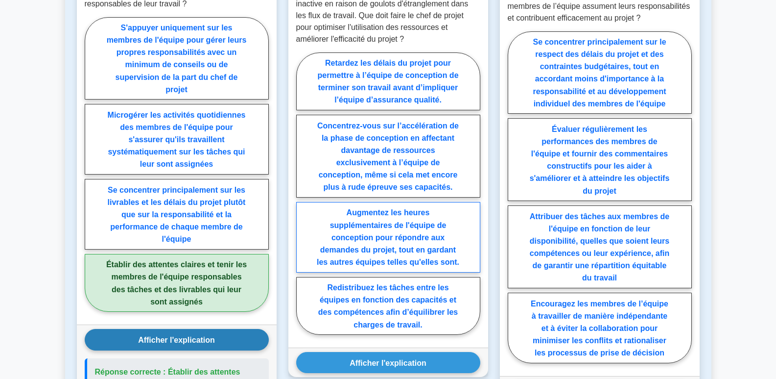
scroll to position [637, 0]
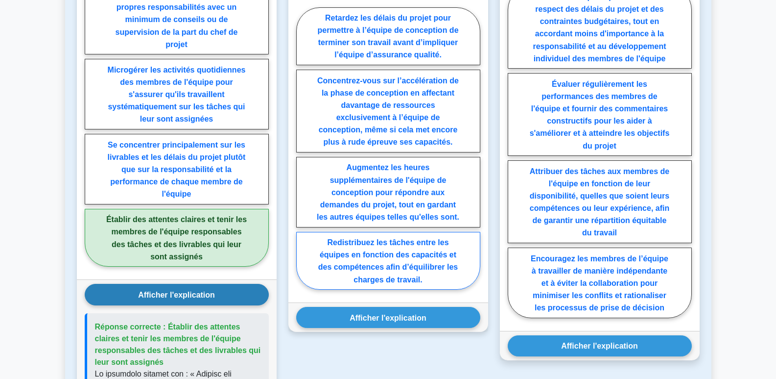
click at [381, 264] on font "Redistribuez les tâches entre les équipes en fonction des capacités et des comp…" at bounding box center [388, 260] width 140 height 45
click at [303, 154] on input "Redistribuez les tâches entre les équipes en fonction des capacités et des comp…" at bounding box center [299, 151] width 6 height 6
radio input "true"
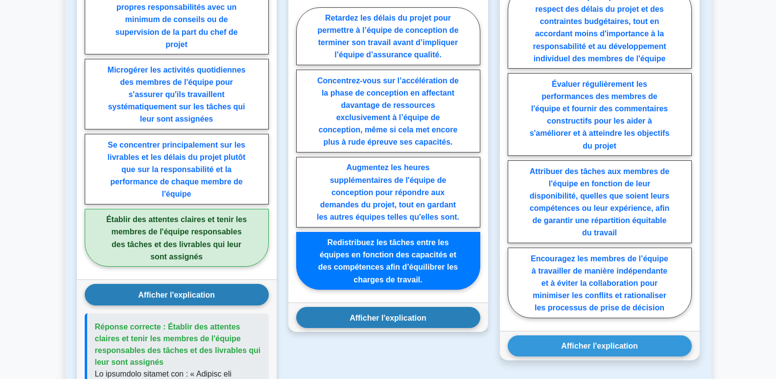
click at [387, 320] on font "Afficher l'explication" at bounding box center [388, 317] width 77 height 8
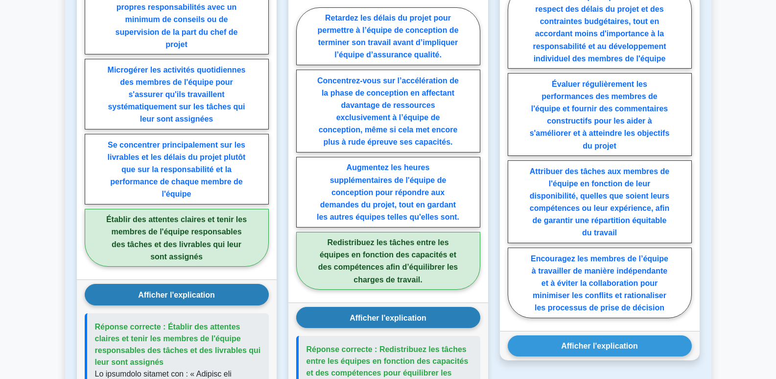
scroll to position [588, 0]
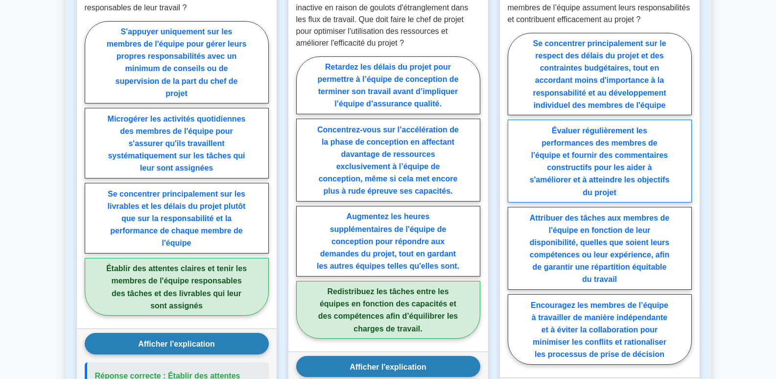
click at [640, 169] on font "Évaluer régulièrement les performances des membres de l'équipe et fournir des c…" at bounding box center [600, 161] width 140 height 70
click at [514, 198] on input "Évaluer régulièrement les performances des membres de l'équipe et fournir des c…" at bounding box center [511, 201] width 6 height 6
radio input "true"
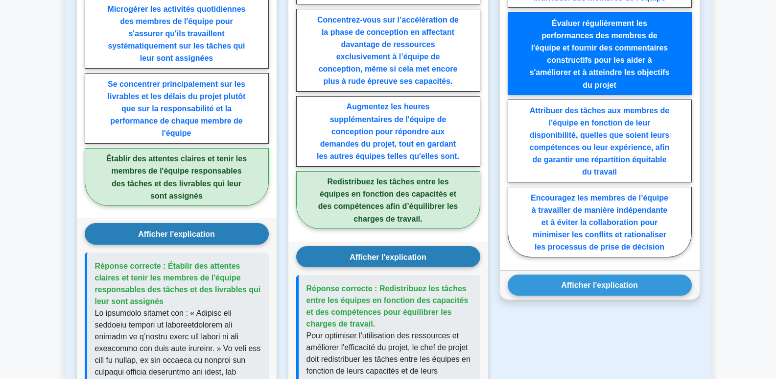
scroll to position [686, 0]
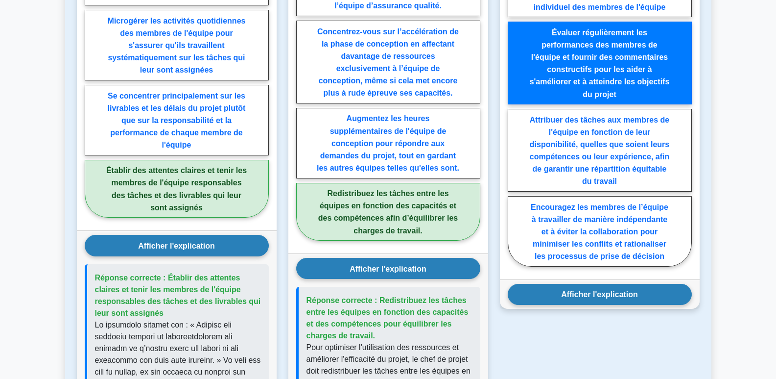
click at [626, 297] on font "Afficher l'explication" at bounding box center [599, 294] width 77 height 8
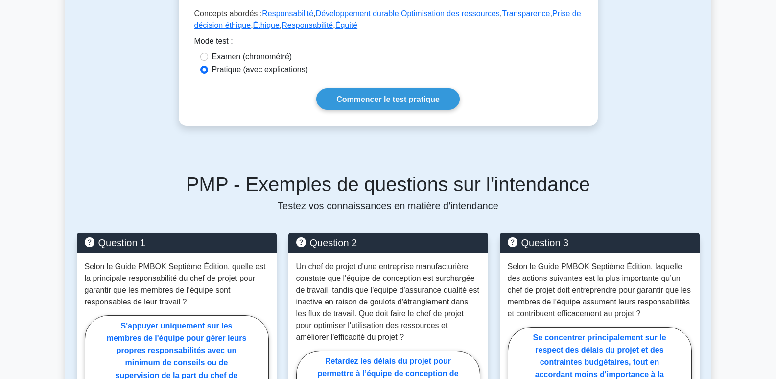
scroll to position [49, 0]
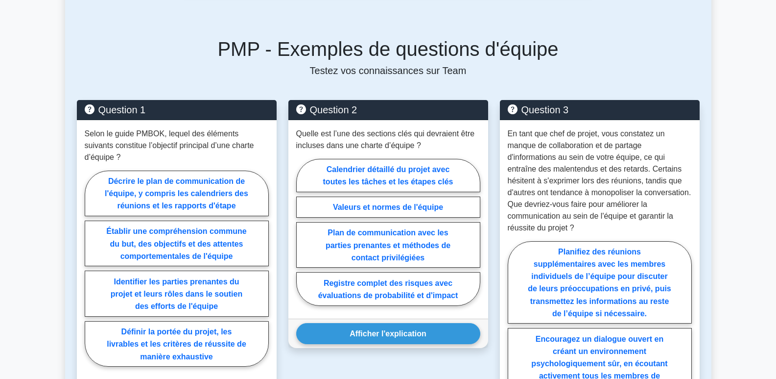
scroll to position [490, 0]
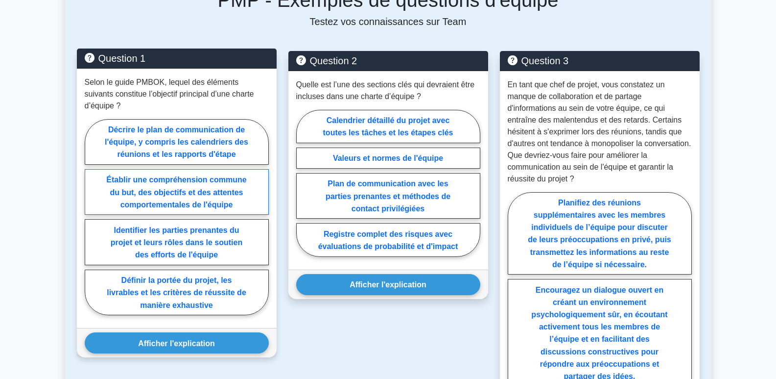
click at [191, 175] on font "Établir une compréhension commune du but, des objectifs et des attentes comport…" at bounding box center [176, 191] width 140 height 33
click at [91, 216] on input "Établir une compréhension commune du but, des objectifs et des attentes comport…" at bounding box center [88, 219] width 6 height 6
radio input "true"
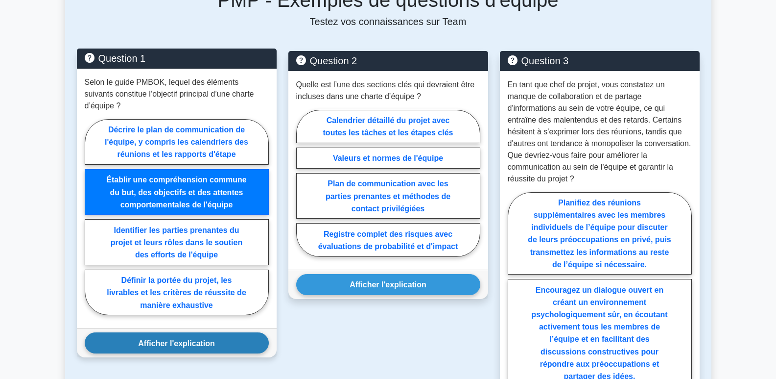
click at [201, 332] on button "Afficher l'explication" at bounding box center [177, 342] width 184 height 21
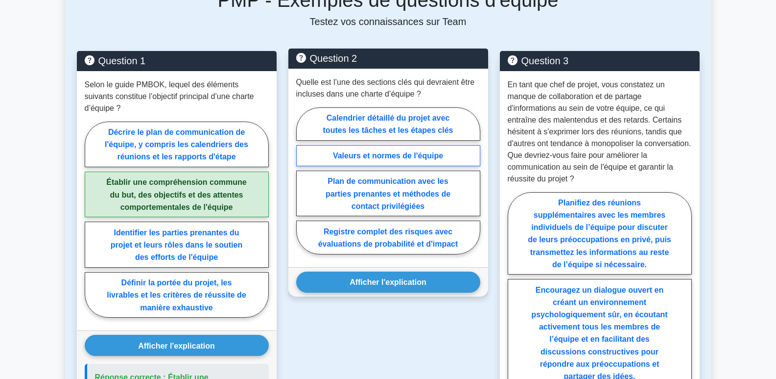
click at [429, 151] on font "Valeurs et normes de l'équipe" at bounding box center [388, 155] width 110 height 8
click at [303, 180] on input "Valeurs et normes de l'équipe" at bounding box center [299, 183] width 6 height 6
radio input "true"
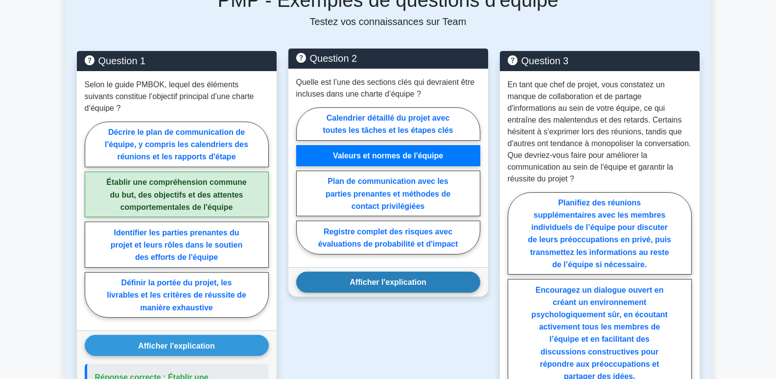
click at [414, 278] on font "Afficher l'explication" at bounding box center [388, 282] width 77 height 8
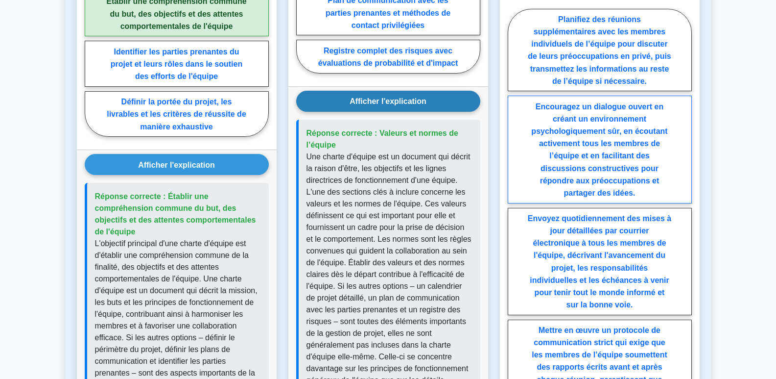
scroll to position [686, 0]
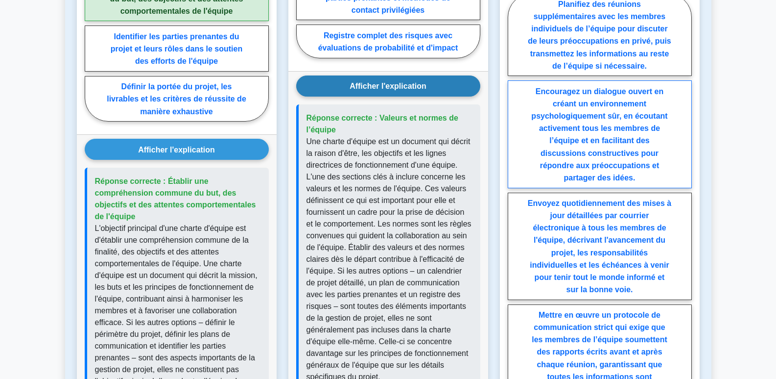
click at [602, 104] on font "Encouragez un dialogue ouvert en créant un environnement psychologiquement sûr,…" at bounding box center [599, 134] width 136 height 95
click at [514, 202] on input "Encouragez un dialogue ouvert en créant un environnement psychologiquement sûr,…" at bounding box center [511, 205] width 6 height 6
radio input "true"
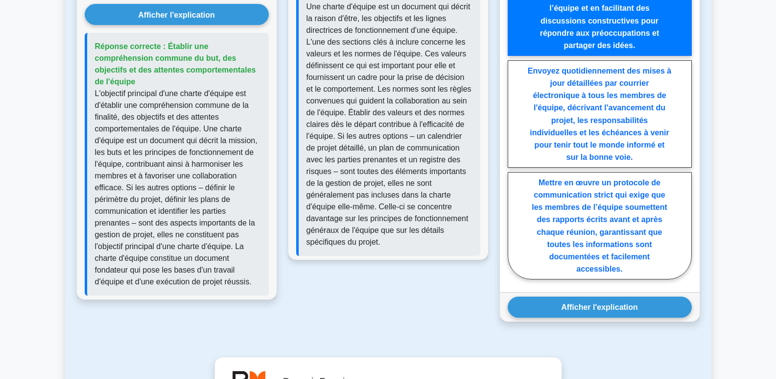
scroll to position [832, 0]
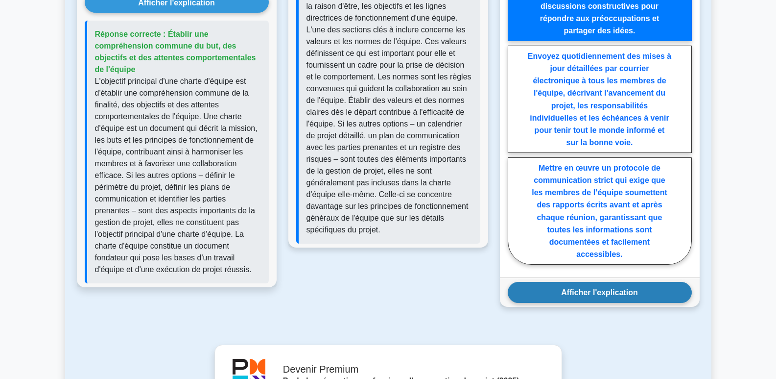
click at [639, 282] on button "Afficher l'explication" at bounding box center [600, 292] width 184 height 21
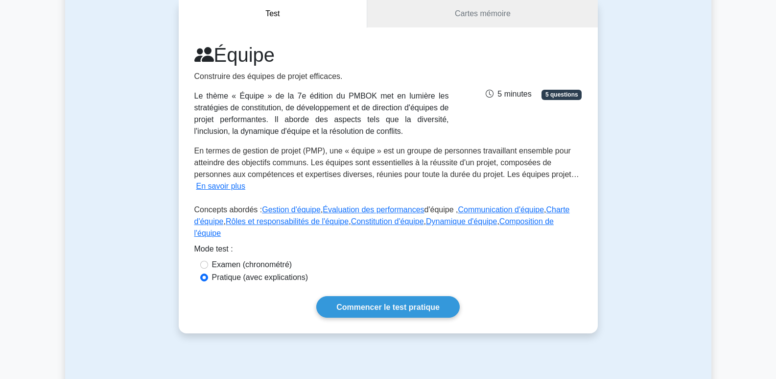
scroll to position [0, 0]
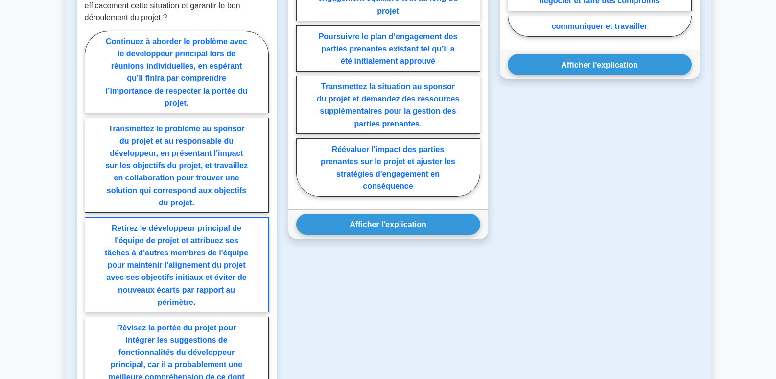
scroll to position [735, 0]
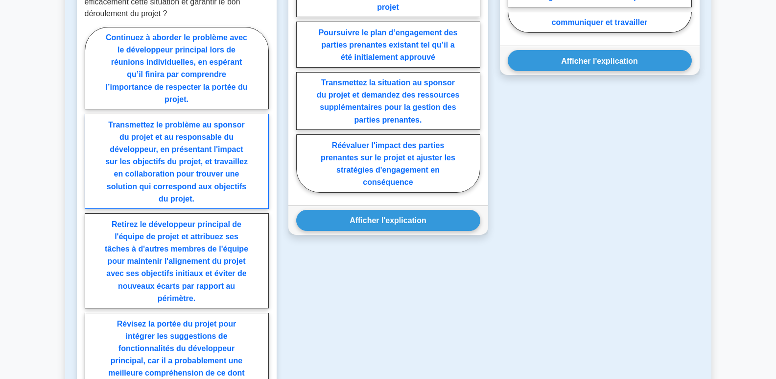
click at [175, 147] on font "Transmettez le problème au sponsor du projet et au responsable du développeur, …" at bounding box center [176, 161] width 142 height 82
click at [91, 216] on input "Transmettez le problème au sponsor du projet et au responsable du développeur, …" at bounding box center [88, 219] width 6 height 6
radio input "true"
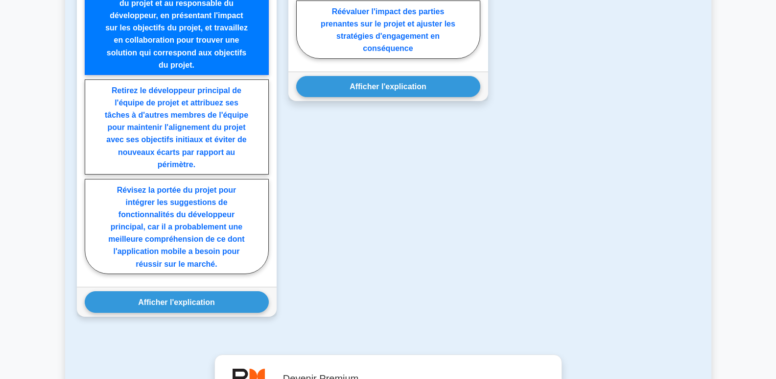
scroll to position [881, 0]
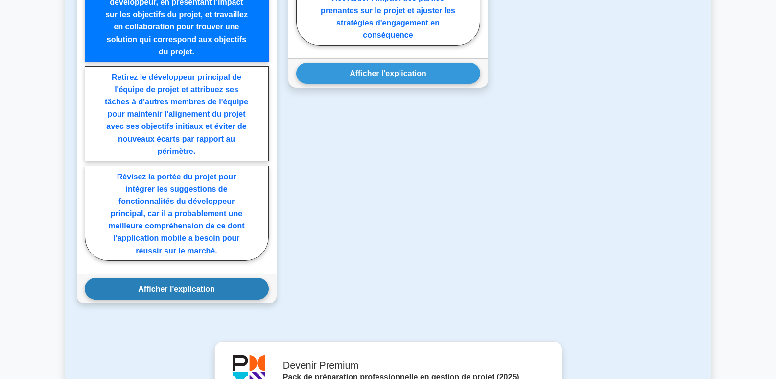
click at [185, 284] on font "Afficher l'explication" at bounding box center [176, 288] width 77 height 8
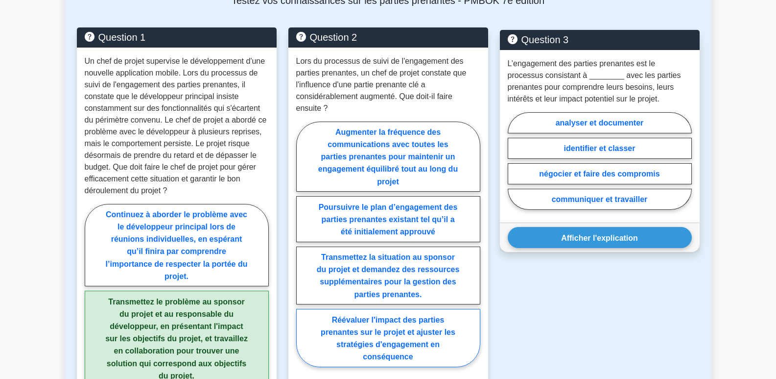
scroll to position [588, 0]
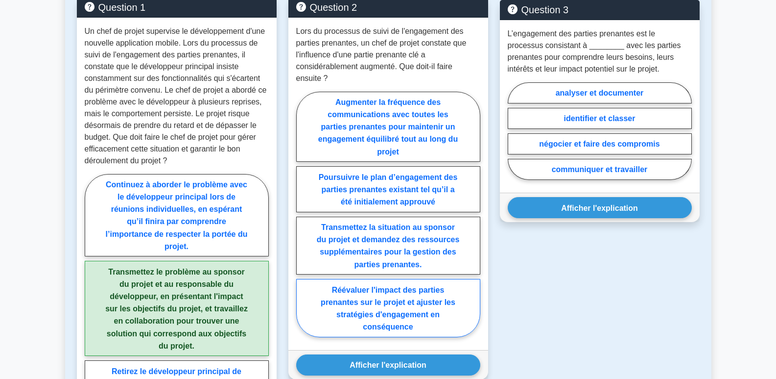
click at [402, 290] on font "Réévaluer l'impact des parties prenantes sur le projet et ajuster les stratégie…" at bounding box center [388, 307] width 135 height 45
click at [303, 220] on input "Réévaluer l'impact des parties prenantes sur le projet et ajuster les stratégie…" at bounding box center [299, 216] width 6 height 6
radio input "true"
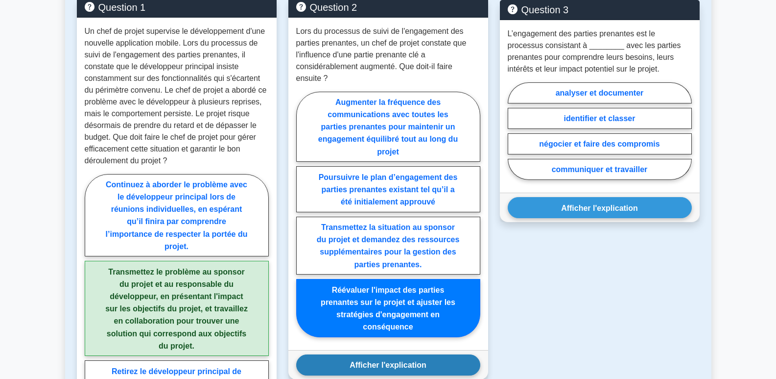
click at [395, 360] on font "Afficher l'explication" at bounding box center [388, 364] width 77 height 8
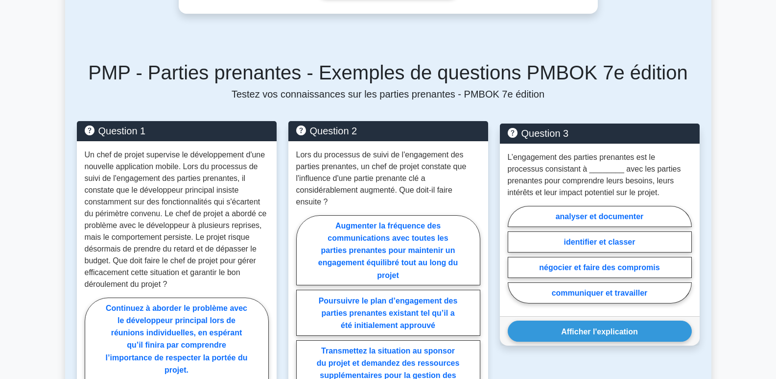
scroll to position [490, 0]
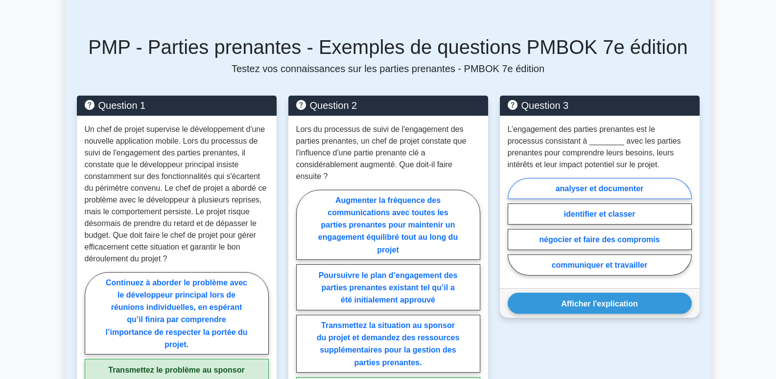
click at [632, 184] on font "analyser et documenter" at bounding box center [600, 188] width 88 height 8
click at [514, 226] on input "analyser et documenter" at bounding box center [511, 229] width 6 height 6
radio input "true"
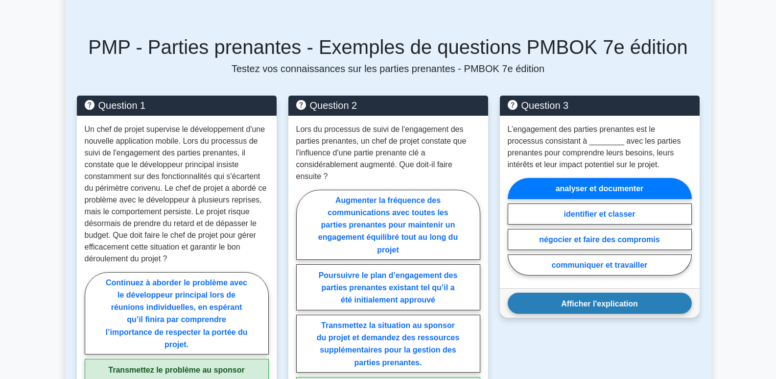
click at [594, 299] on font "Afficher l'explication" at bounding box center [599, 303] width 77 height 8
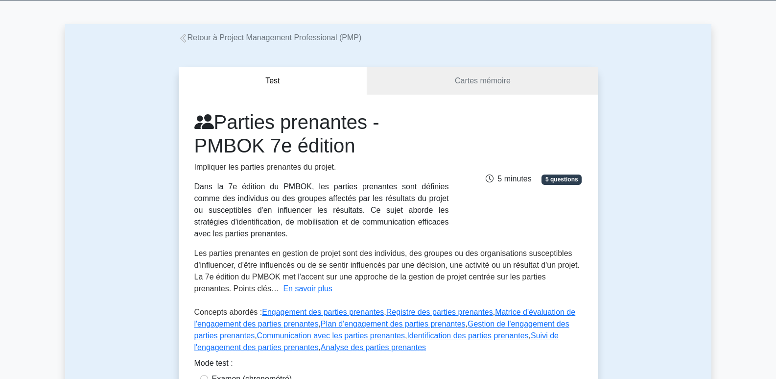
scroll to position [0, 0]
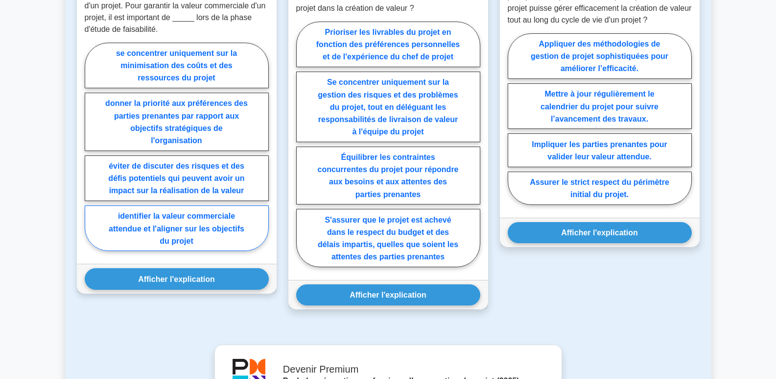
scroll to position [588, 0]
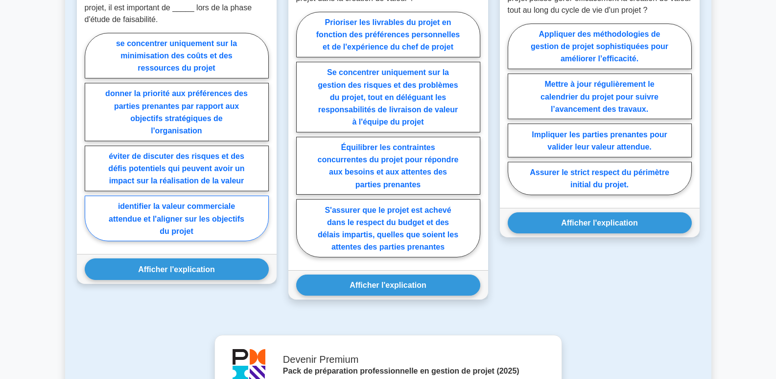
click at [197, 237] on label "identifier la valeur commerciale attendue et l'aligner sur les objectifs du pro…" at bounding box center [177, 218] width 184 height 46
click at [91, 143] on input "identifier la valeur commerciale attendue et l'aligner sur les objectifs du pro…" at bounding box center [88, 140] width 6 height 6
radio input "true"
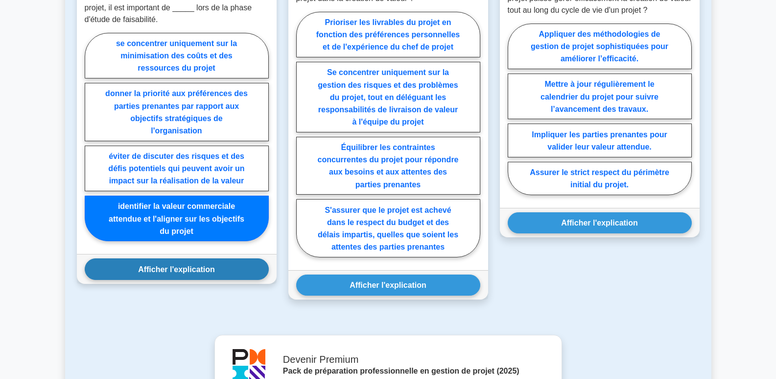
click at [200, 273] on font "Afficher l'explication" at bounding box center [176, 269] width 77 height 8
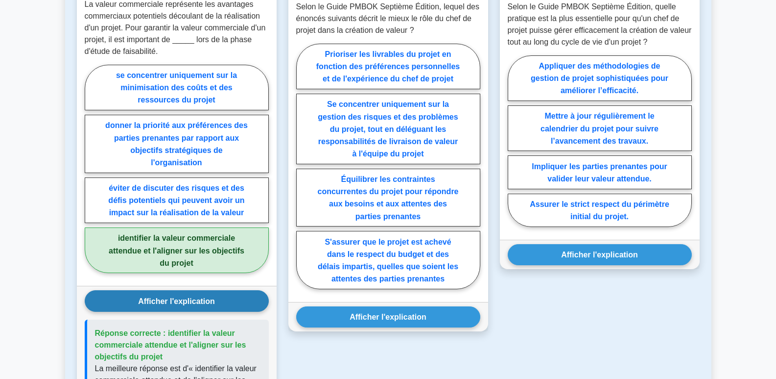
scroll to position [539, 0]
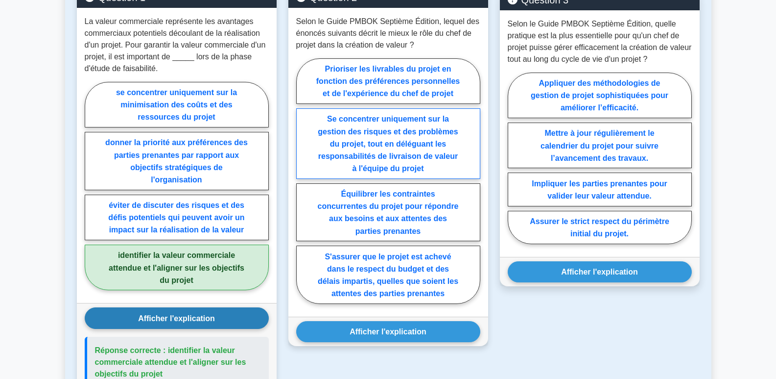
click at [393, 172] on font "Se concentrer uniquement sur la gestion des risques et des problèmes du projet,…" at bounding box center [388, 144] width 140 height 58
click at [303, 180] on input "Se concentrer uniquement sur la gestion des risques et des problèmes du projet,…" at bounding box center [299, 183] width 6 height 6
radio input "true"
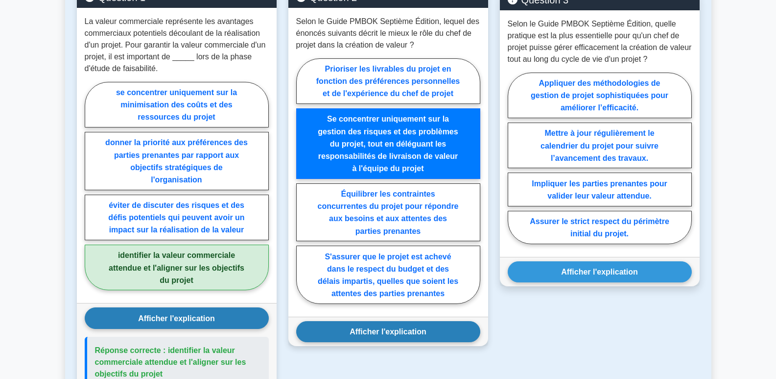
click at [408, 335] on font "Afficher l'explication" at bounding box center [388, 331] width 77 height 8
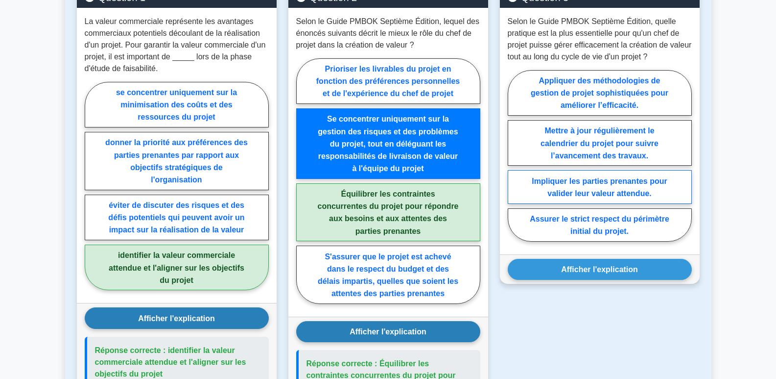
click at [573, 197] on font "Impliquer les parties prenantes pour valider leur valeur attendue." at bounding box center [600, 187] width 136 height 21
click at [514, 162] on input "Impliquer les parties prenantes pour valider leur valeur attendue." at bounding box center [511, 158] width 6 height 6
radio input "true"
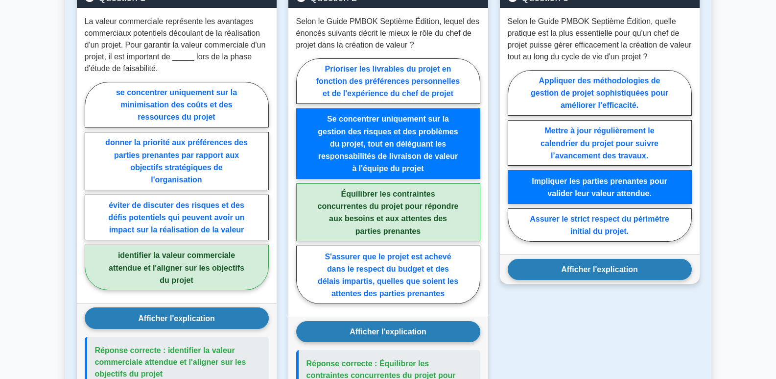
click at [616, 273] on font "Afficher l'explication" at bounding box center [599, 269] width 77 height 8
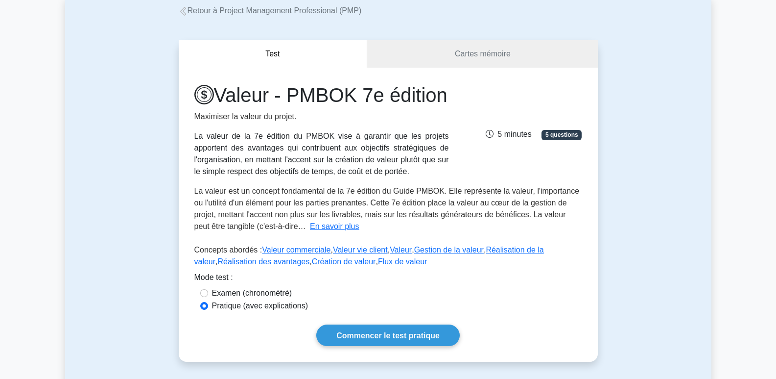
scroll to position [0, 0]
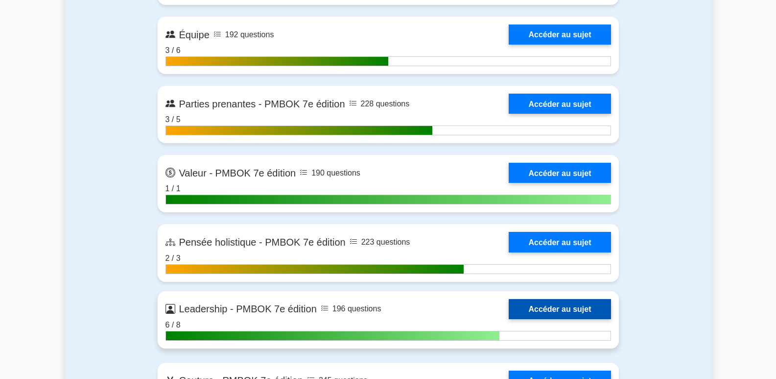
scroll to position [2867, 0]
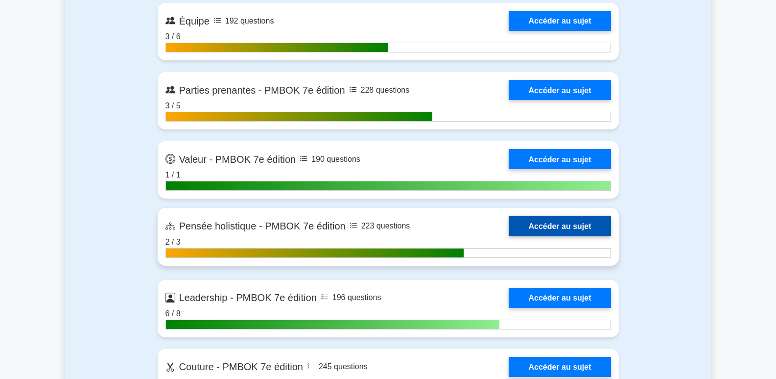
click at [557, 224] on link "Accéder au sujet" at bounding box center [560, 225] width 102 height 20
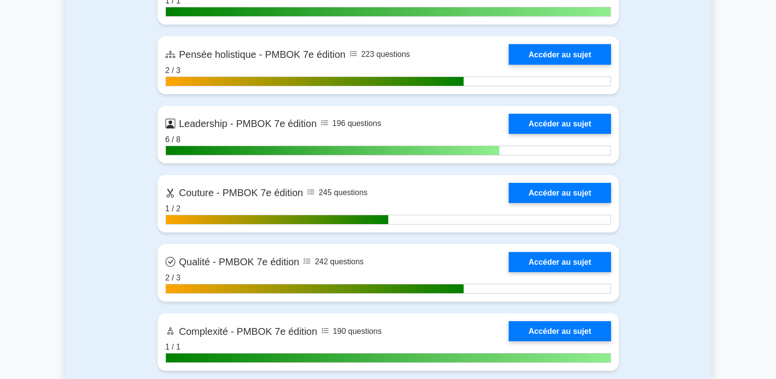
scroll to position [3063, 0]
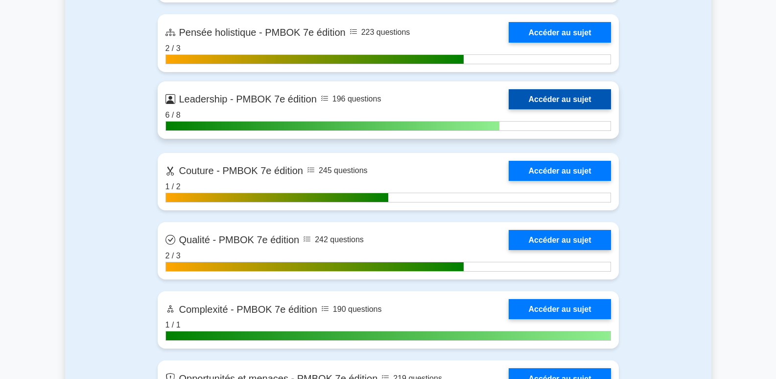
click at [560, 101] on link "Accéder au sujet" at bounding box center [560, 99] width 102 height 20
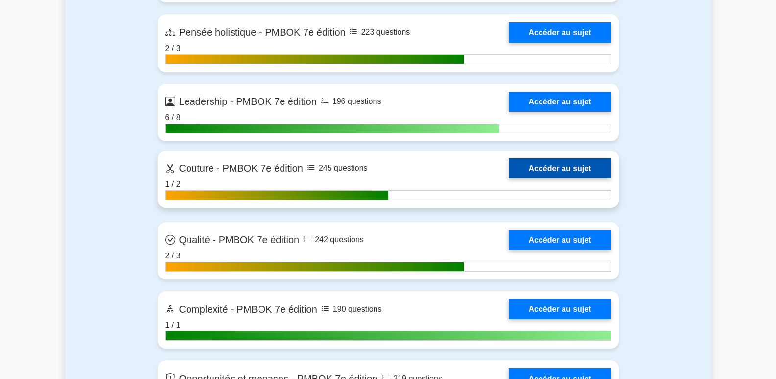
click at [570, 169] on link "Accéder au sujet" at bounding box center [560, 168] width 102 height 20
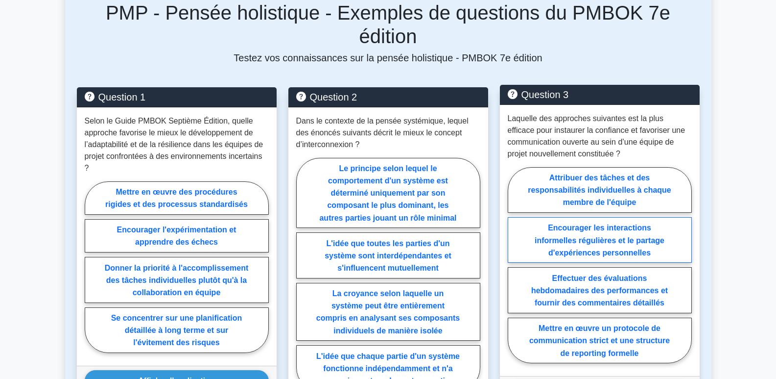
scroll to position [490, 0]
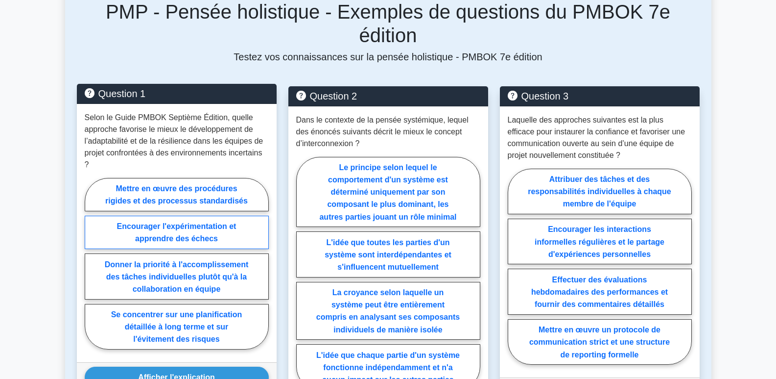
click at [187, 222] on font "Encourager l'expérimentation et apprendre des échecs" at bounding box center [176, 232] width 119 height 21
click at [91, 263] on input "Encourager l'expérimentation et apprendre des échecs" at bounding box center [88, 266] width 6 height 6
radio input "true"
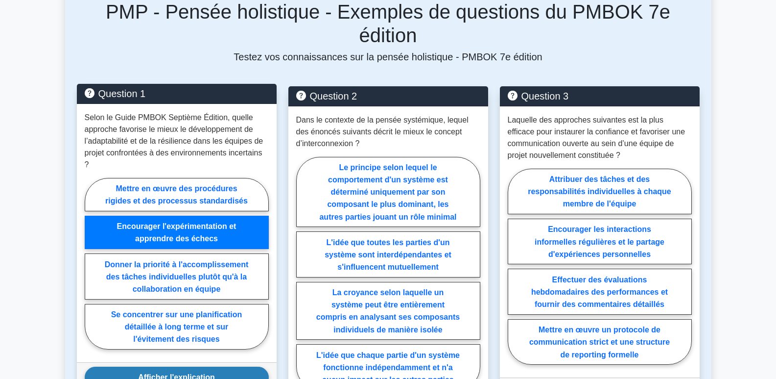
click at [195, 373] on font "Afficher l'explication" at bounding box center [176, 377] width 77 height 8
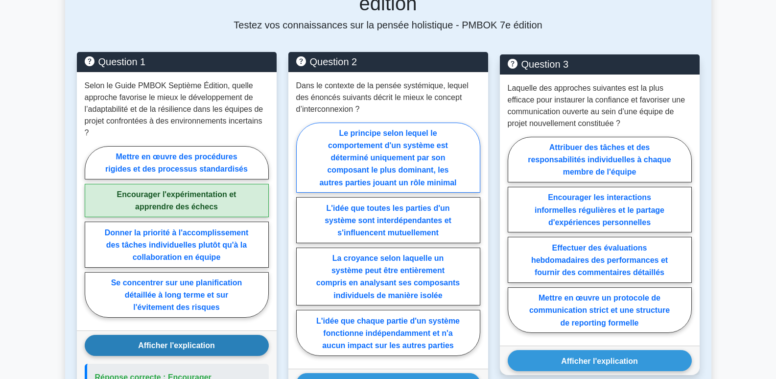
scroll to position [539, 0]
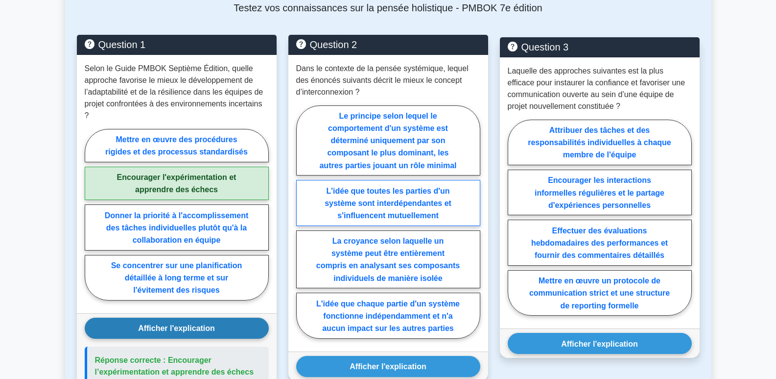
click at [383, 186] on font "L'idée que toutes les parties d'un système sont interdépendantes et s'influence…" at bounding box center [388, 202] width 127 height 33
click at [303, 221] on input "L'idée que toutes les parties d'un système sont interdépendantes et s'influence…" at bounding box center [299, 224] width 6 height 6
radio input "true"
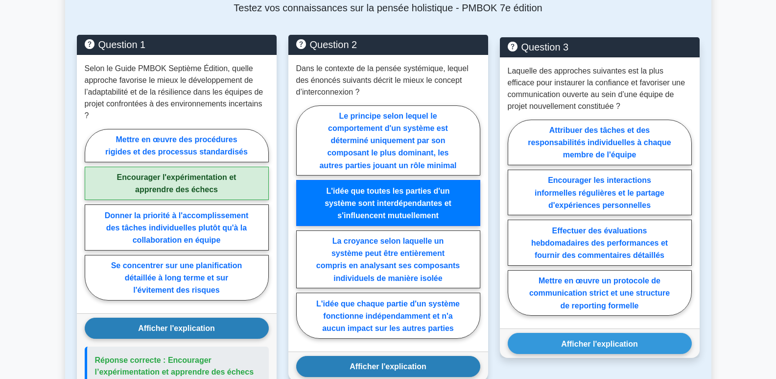
click at [388, 362] on font "Afficher l'explication" at bounding box center [388, 366] width 77 height 8
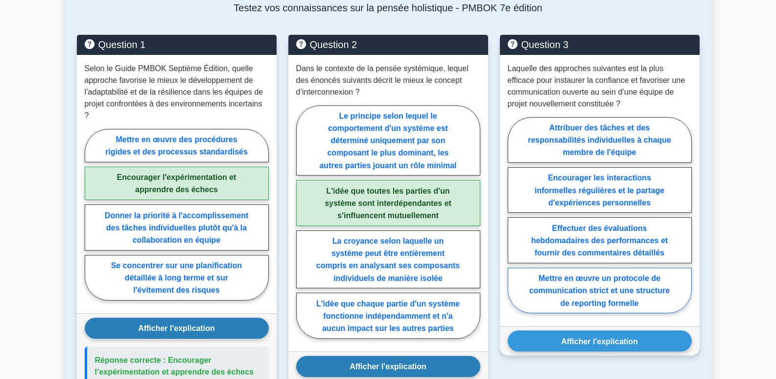
click at [630, 274] on font "Mettre en œuvre un protocole de communication strict et une structure de report…" at bounding box center [599, 290] width 141 height 33
click at [514, 221] on input "Mettre en œuvre un protocole de communication strict et une structure de report…" at bounding box center [511, 217] width 6 height 6
radio input "true"
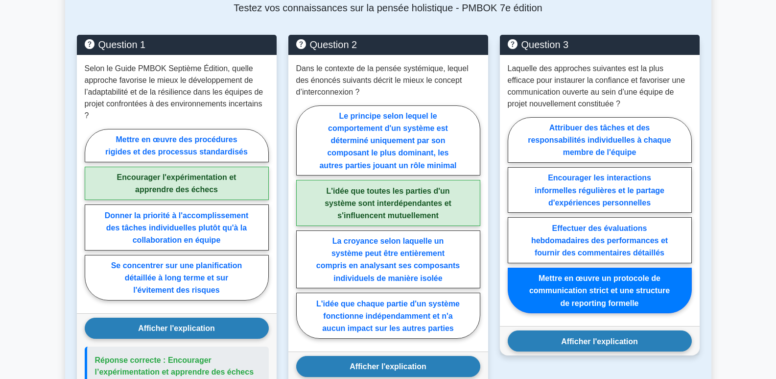
click at [619, 336] on font "Afficher l'explication" at bounding box center [599, 340] width 77 height 8
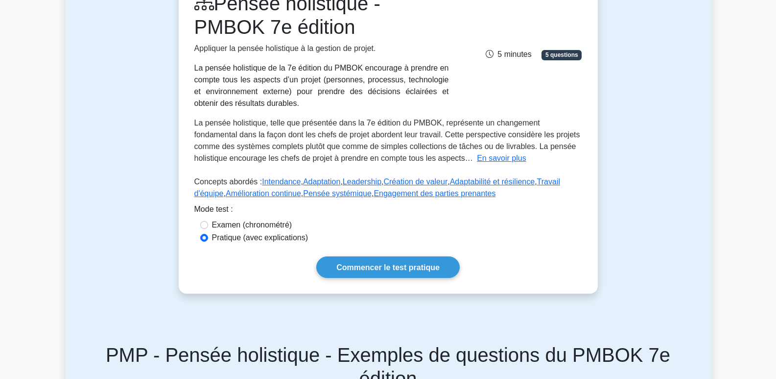
scroll to position [0, 0]
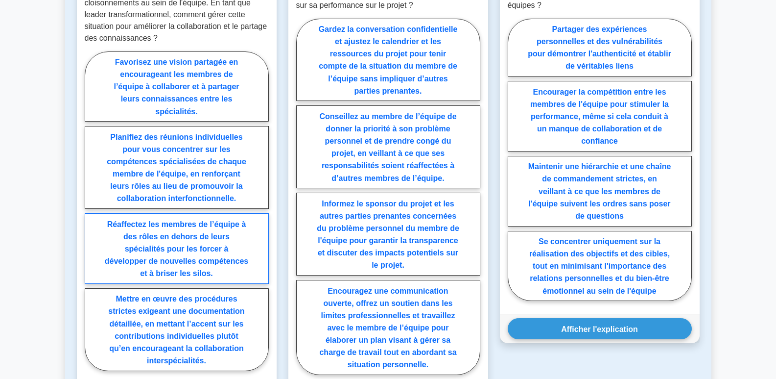
scroll to position [637, 0]
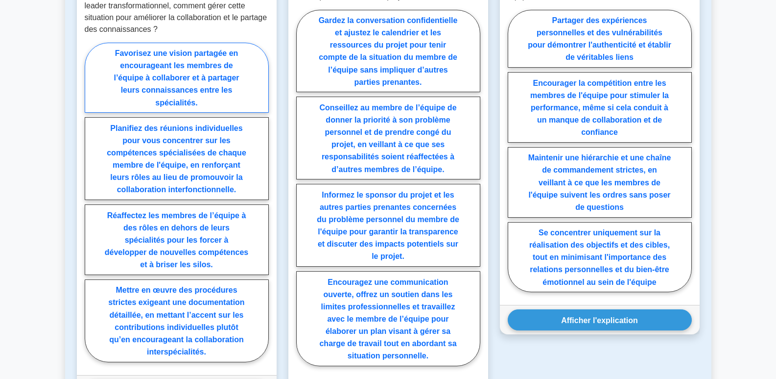
click at [198, 65] on font "Favorisez une vision partagée en encourageant les membres de l’équipe à collabo…" at bounding box center [176, 78] width 125 height 58
click at [91, 202] on input "Favorisez une vision partagée en encourageant les membres de l’équipe à collabo…" at bounding box center [88, 205] width 6 height 6
radio input "true"
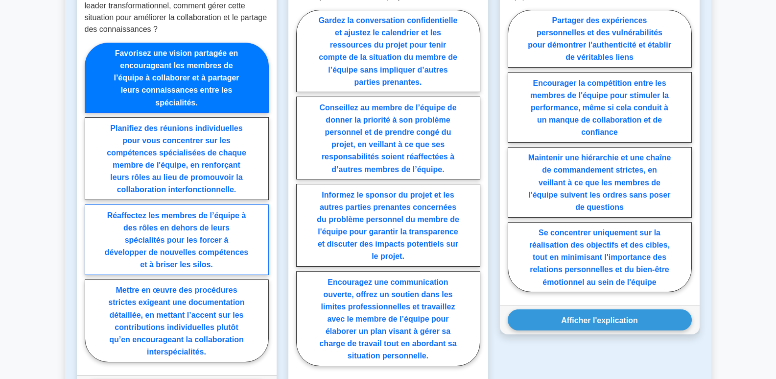
scroll to position [686, 0]
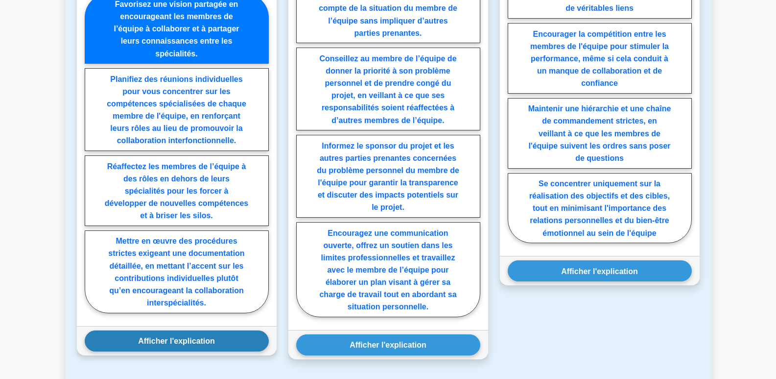
click at [186, 340] on font "Afficher l'explication" at bounding box center [176, 340] width 77 height 8
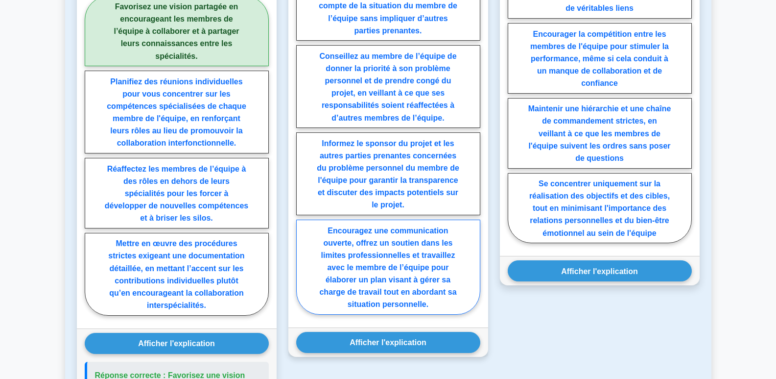
click at [397, 280] on font "Encouragez une communication ouverte, offrez un soutien dans les limites profes…" at bounding box center [387, 267] width 137 height 82
click at [303, 142] on input "Encouragez une communication ouverte, offrez un soutien dans les limites profes…" at bounding box center [299, 139] width 6 height 6
radio input "true"
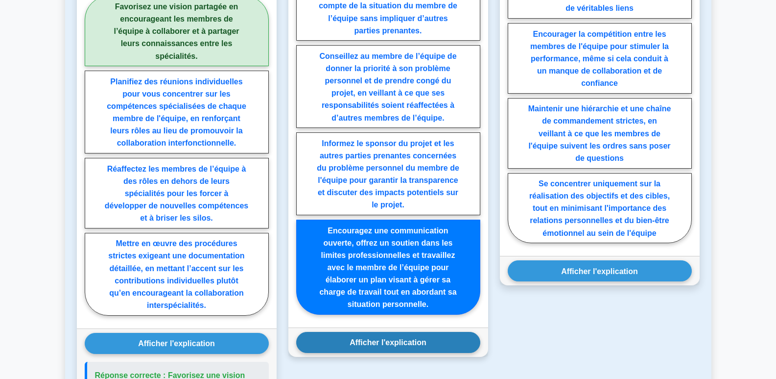
click at [413, 342] on font "Afficher l'explication" at bounding box center [388, 342] width 77 height 8
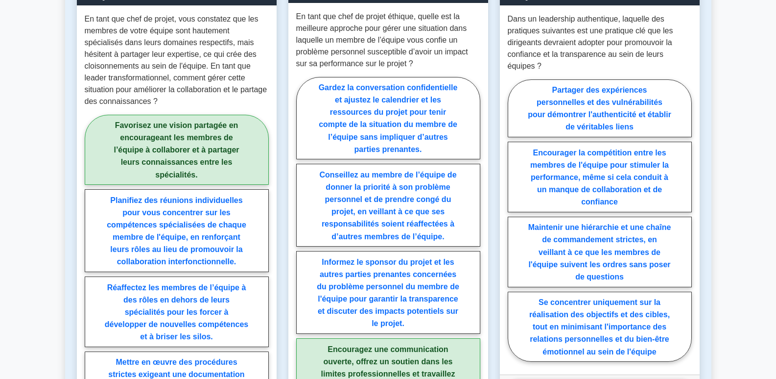
scroll to position [539, 0]
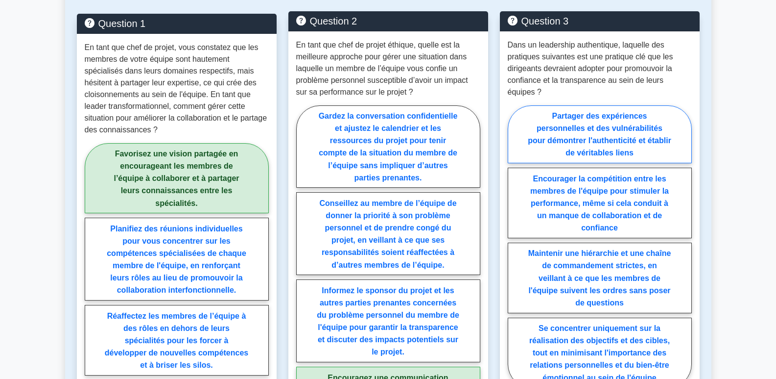
click at [626, 129] on font "Partager des expériences personnelles et des vulnérabilités pour démontrer l'au…" at bounding box center [599, 134] width 143 height 45
click at [514, 246] on input "Partager des expériences personnelles et des vulnérabilités pour démontrer l'au…" at bounding box center [511, 249] width 6 height 6
radio input "true"
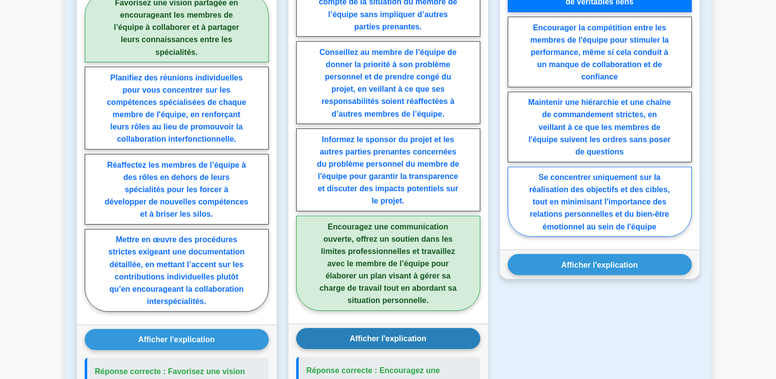
scroll to position [686, 0]
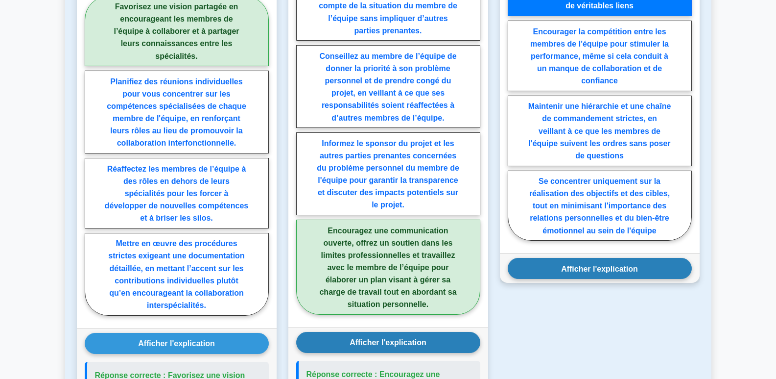
click at [634, 271] on font "Afficher l'explication" at bounding box center [599, 268] width 77 height 8
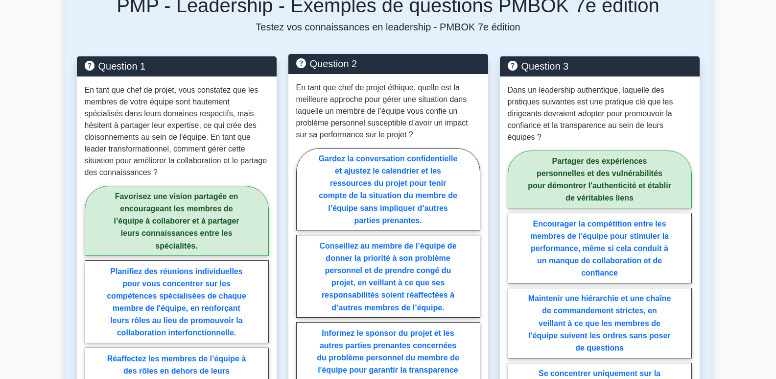
scroll to position [490, 0]
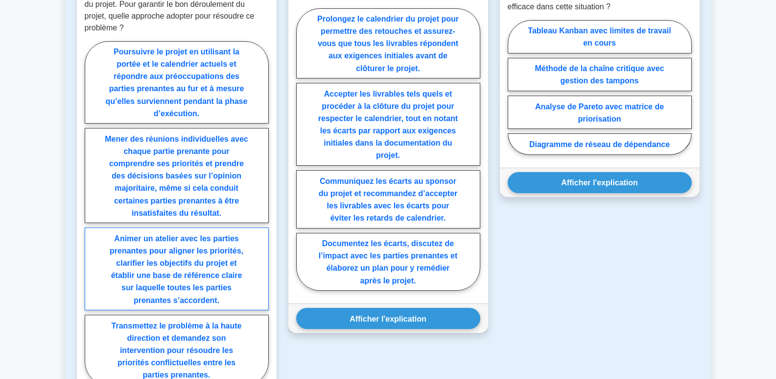
scroll to position [686, 0]
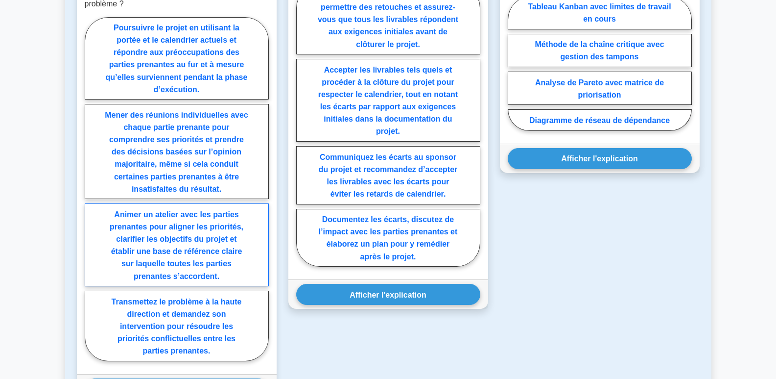
click at [216, 244] on label "Animer un atelier avec les parties prenantes pour aligner les priorités, clarif…" at bounding box center [177, 244] width 184 height 83
click at [91, 195] on input "Animer un atelier avec les parties prenantes pour aligner les priorités, clarif…" at bounding box center [88, 192] width 6 height 6
radio input "true"
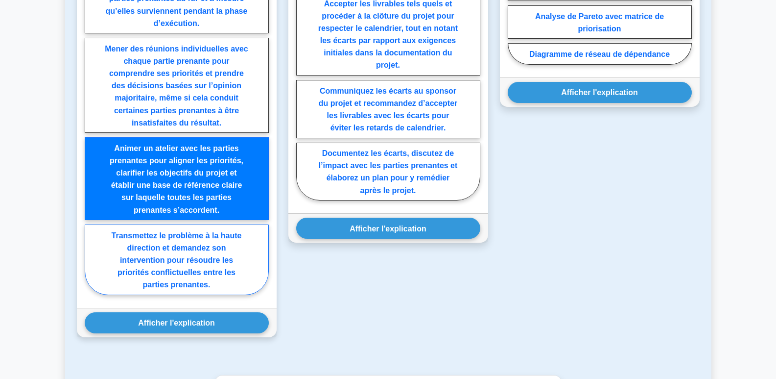
scroll to position [783, 0]
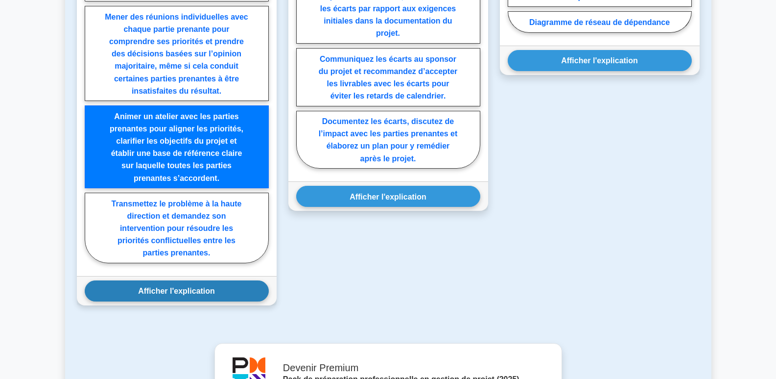
click at [197, 293] on font "Afficher l'explication" at bounding box center [176, 290] width 77 height 8
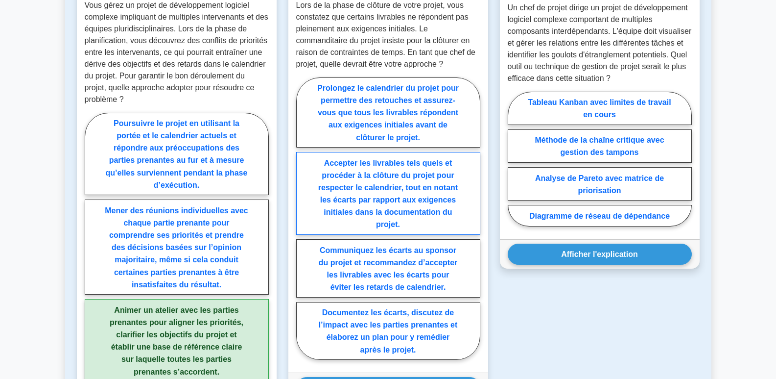
scroll to position [588, 0]
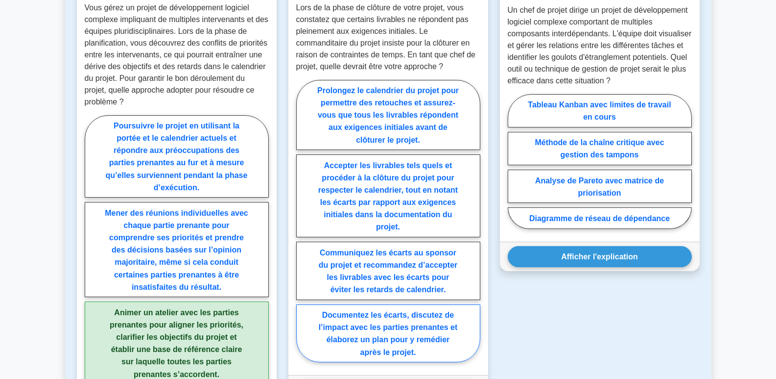
click at [413, 333] on label "Documentez les écarts, discutez de l’impact avec les parties prenantes et élabo…" at bounding box center [388, 333] width 184 height 58
click at [303, 227] on input "Documentez les écarts, discutez de l’impact avec les parties prenantes et élabo…" at bounding box center [299, 223] width 6 height 6
radio input "true"
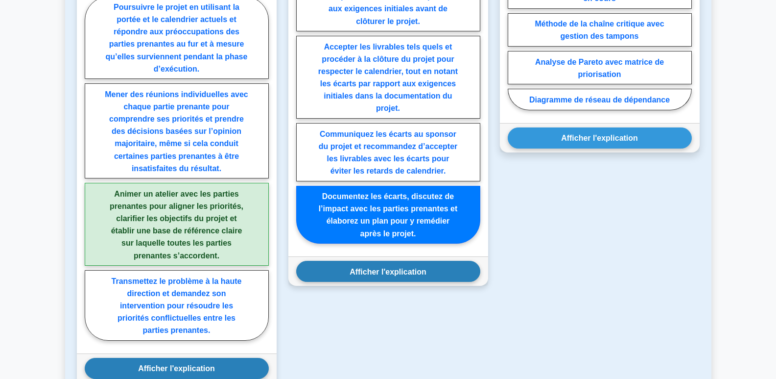
scroll to position [735, 0]
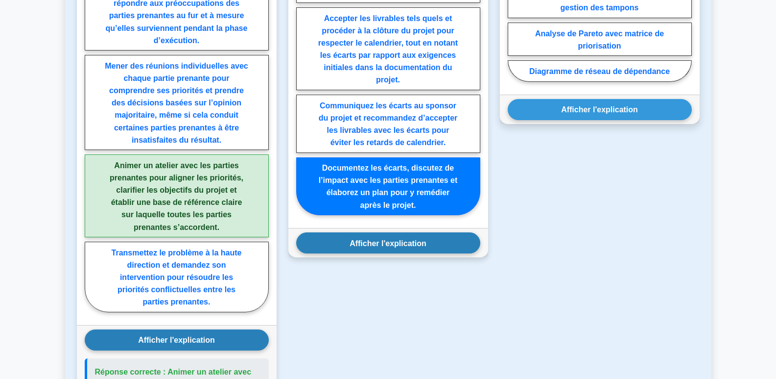
click at [428, 247] on button "Afficher l'explication" at bounding box center [388, 242] width 184 height 21
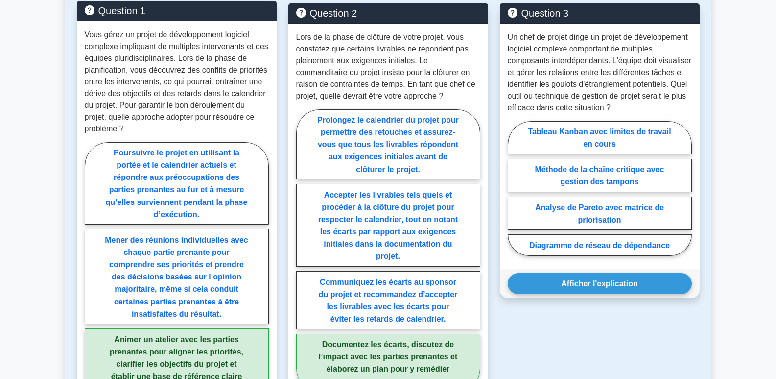
scroll to position [588, 0]
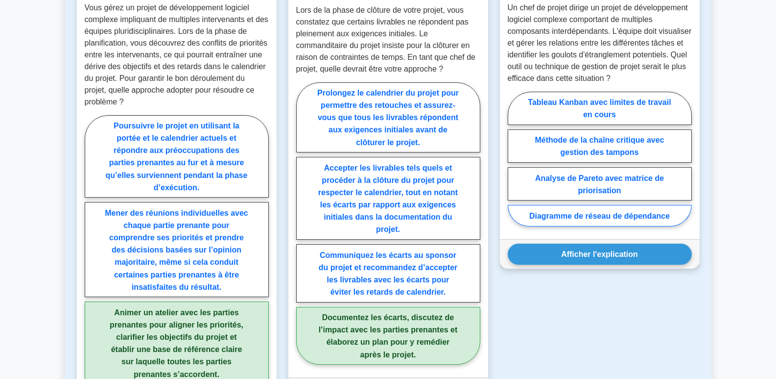
click at [619, 215] on font "Diagramme de réseau de dépendance" at bounding box center [599, 216] width 141 height 8
click at [514, 165] on input "Diagramme de réseau de dépendance" at bounding box center [511, 161] width 6 height 6
radio input "true"
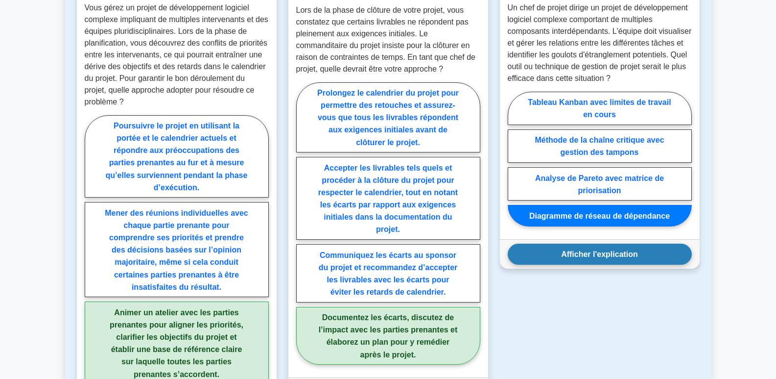
click at [616, 256] on font "Afficher l'explication" at bounding box center [599, 254] width 77 height 8
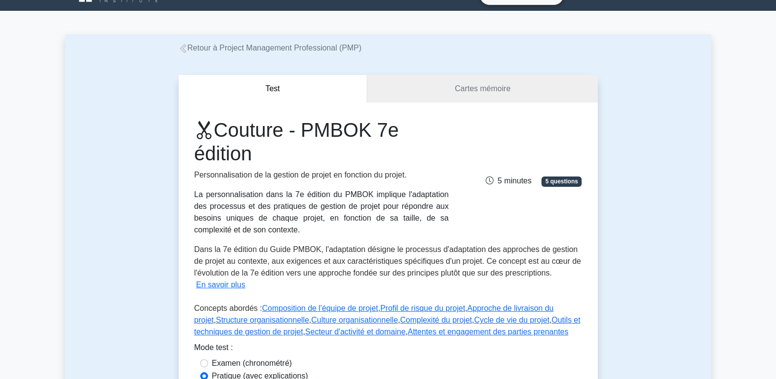
scroll to position [0, 0]
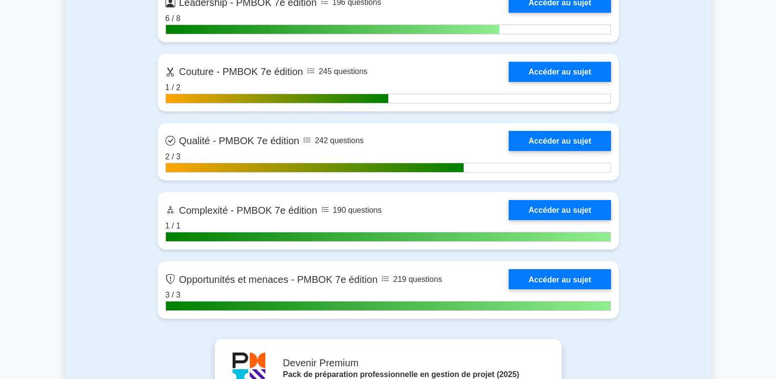
scroll to position [3161, 0]
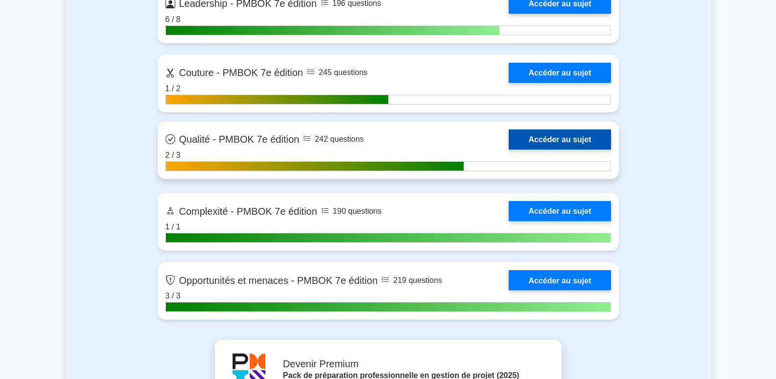
click at [572, 140] on link "Accéder au sujet" at bounding box center [560, 139] width 102 height 20
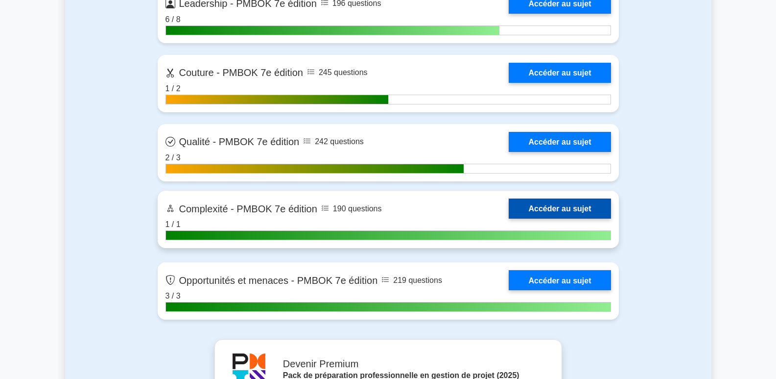
click at [547, 209] on link "Accéder au sujet" at bounding box center [560, 208] width 102 height 20
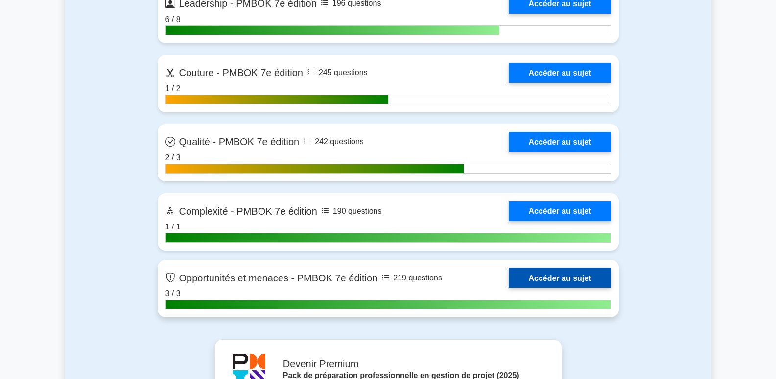
click at [562, 278] on link "Accéder au sujet" at bounding box center [560, 277] width 102 height 20
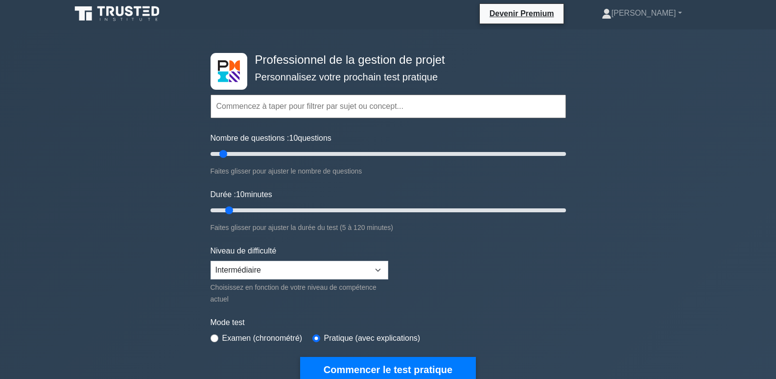
scroll to position [0, 0]
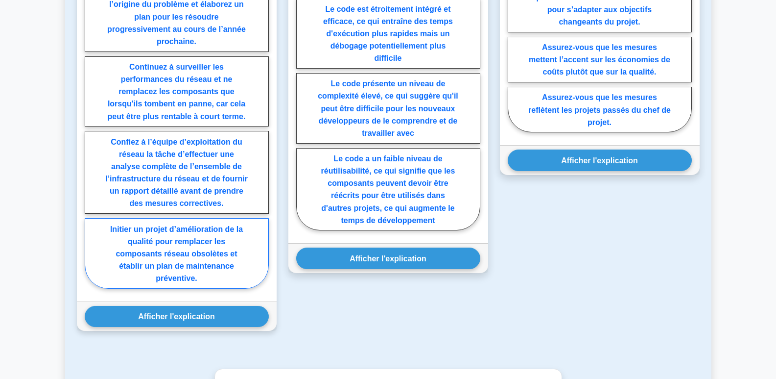
scroll to position [735, 0]
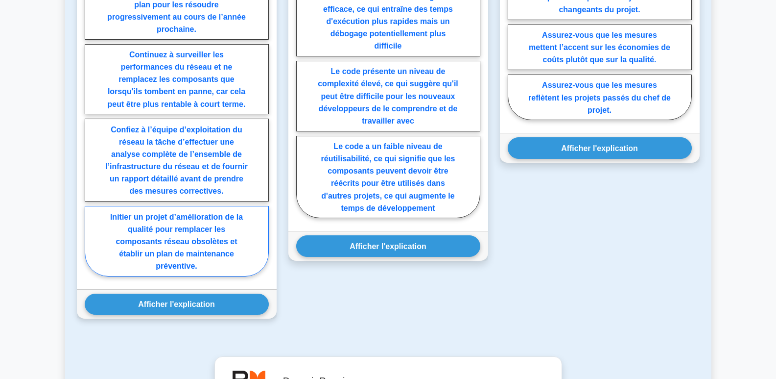
click at [203, 254] on font "Initier un projet d’amélioration de la qualité pour remplacer les composants ré…" at bounding box center [176, 241] width 133 height 58
click at [91, 116] on input "Initier un projet d’amélioration de la qualité pour remplacer les composants ré…" at bounding box center [88, 113] width 6 height 6
radio input "true"
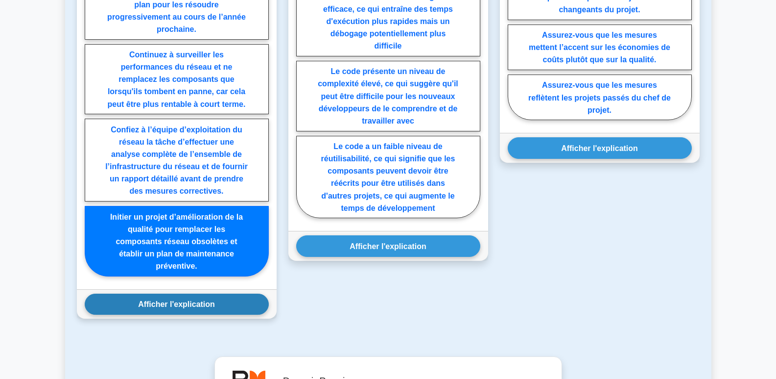
click at [197, 306] on font "Afficher l'explication" at bounding box center [176, 304] width 77 height 8
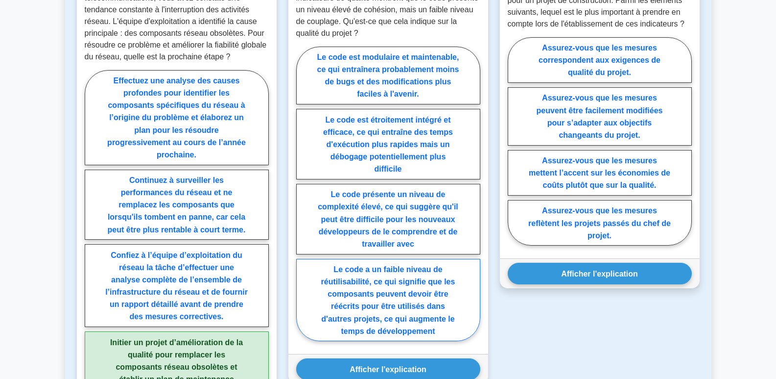
scroll to position [539, 0]
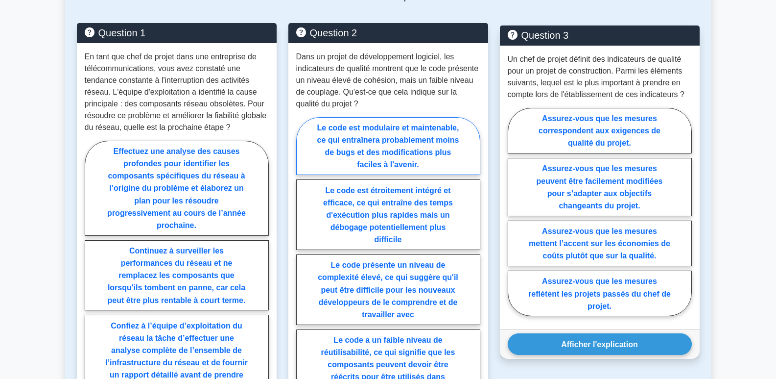
click at [373, 143] on font "Le code est modulaire et maintenable, ce qui entraînera probablement moins de b…" at bounding box center [388, 145] width 142 height 45
click at [303, 264] on input "Le code est modulaire et maintenable, ce qui entraînera probablement moins de b…" at bounding box center [299, 267] width 6 height 6
radio input "true"
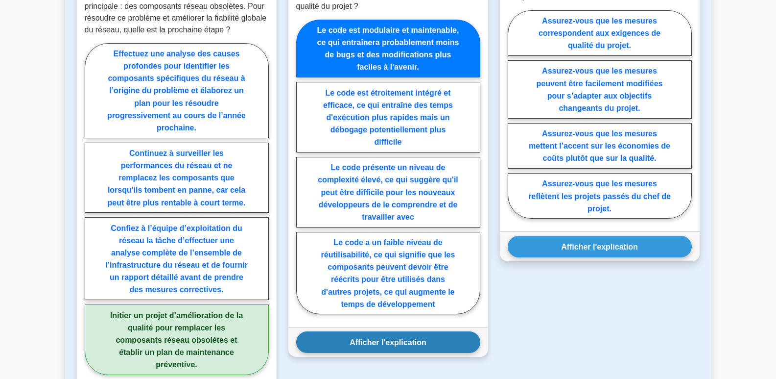
scroll to position [637, 0]
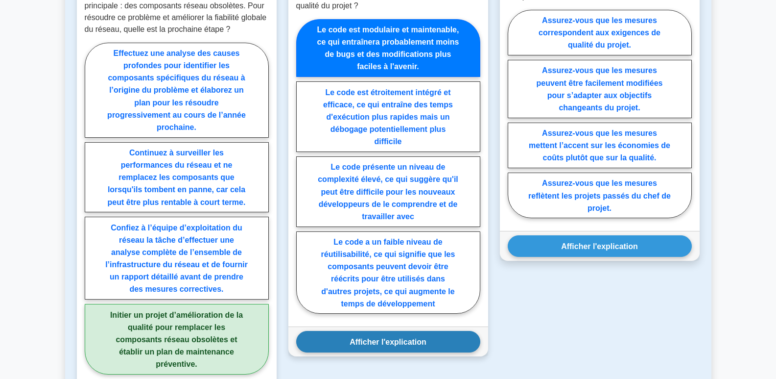
click at [415, 343] on font "Afficher l'explication" at bounding box center [388, 341] width 77 height 8
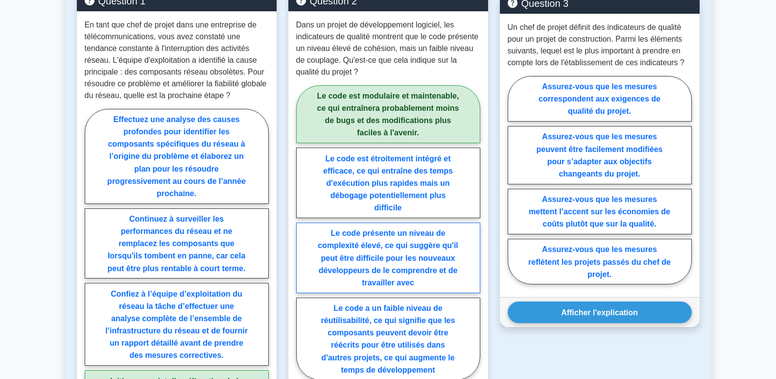
scroll to position [588, 0]
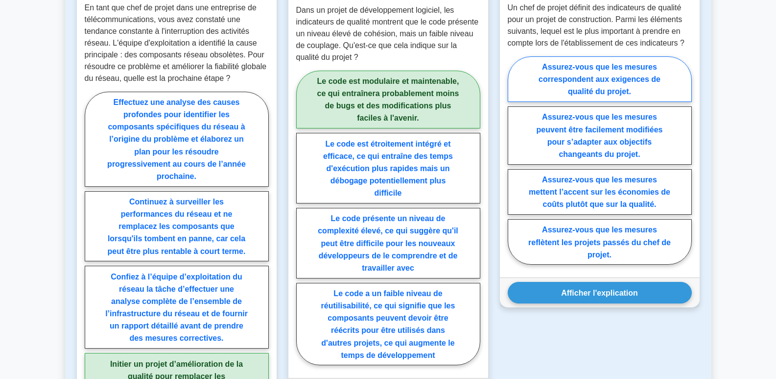
click at [610, 83] on font "Assurez-vous que les mesures correspondent aux exigences de qualité du projet." at bounding box center [600, 79] width 122 height 33
click at [514, 160] on input "Assurez-vous que les mesures correspondent aux exigences de qualité du projet." at bounding box center [511, 163] width 6 height 6
radio input "true"
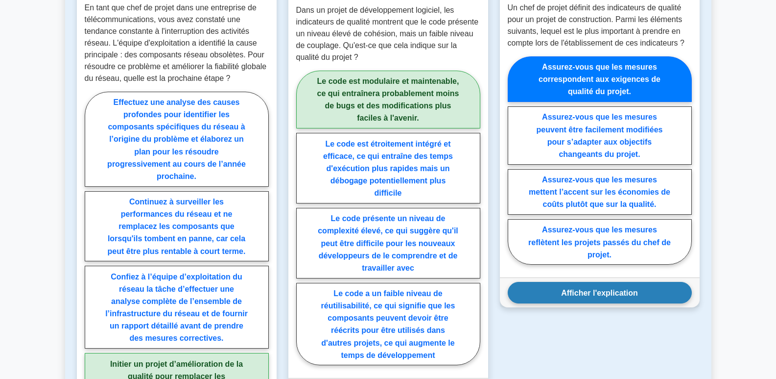
click at [624, 296] on font "Afficher l'explication" at bounding box center [599, 292] width 77 height 8
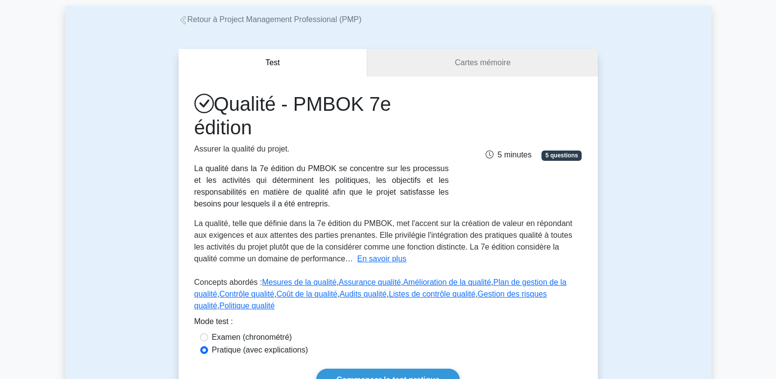
scroll to position [0, 0]
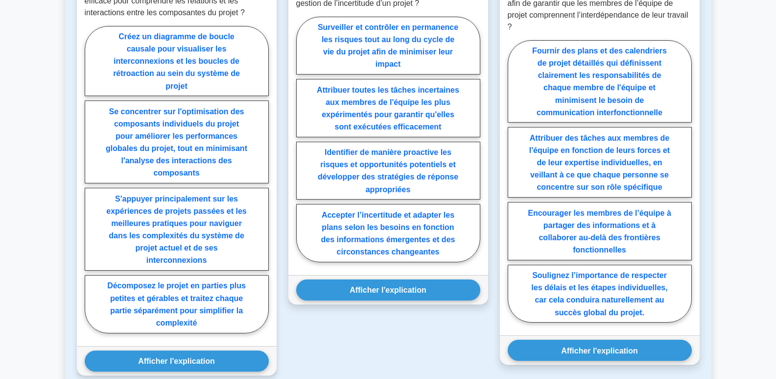
scroll to position [637, 0]
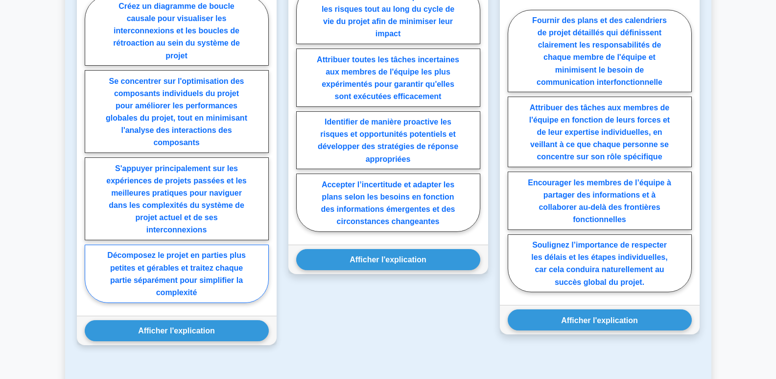
click at [180, 281] on font "Décomposez le projet en parties plus petites et gérables et traitez chaque part…" at bounding box center [176, 273] width 139 height 45
click at [91, 155] on input "Décomposez le projet en parties plus petites et gérables et traitez chaque part…" at bounding box center [88, 151] width 6 height 6
radio input "true"
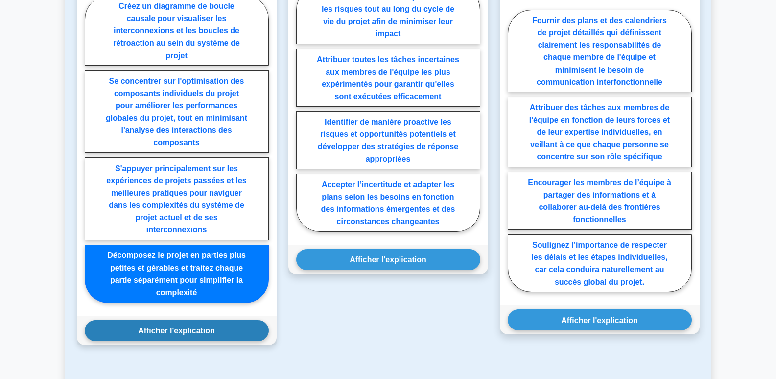
click at [187, 333] on font "Afficher l'explication" at bounding box center [176, 330] width 77 height 8
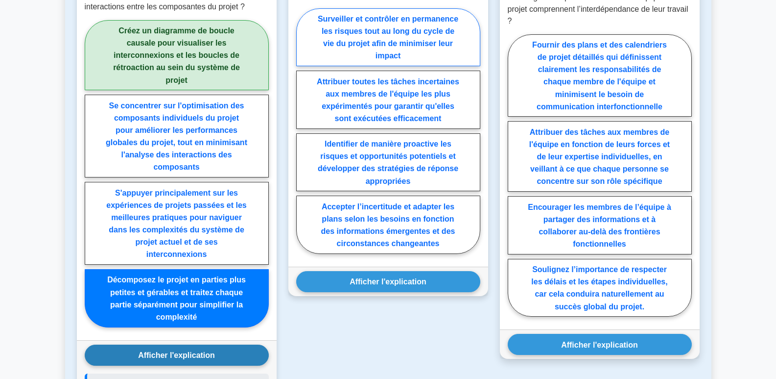
scroll to position [539, 0]
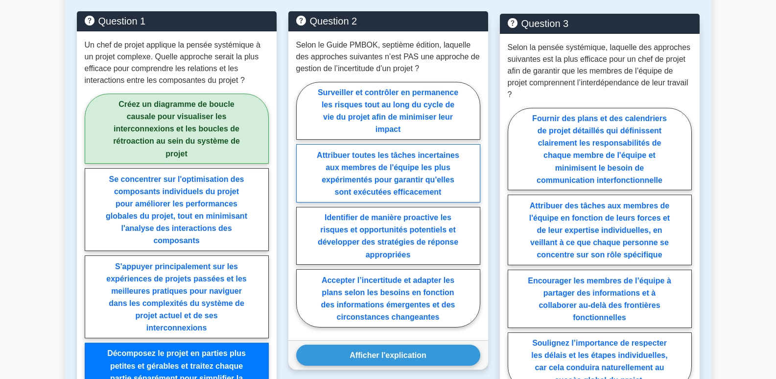
click at [414, 168] on font "Attribuer toutes les tâches incertaines aux membres de l'équipe les plus expéri…" at bounding box center [388, 172] width 142 height 45
click at [303, 204] on input "Attribuer toutes les tâches incertaines aux membres de l'équipe les plus expéri…" at bounding box center [299, 207] width 6 height 6
radio input "true"
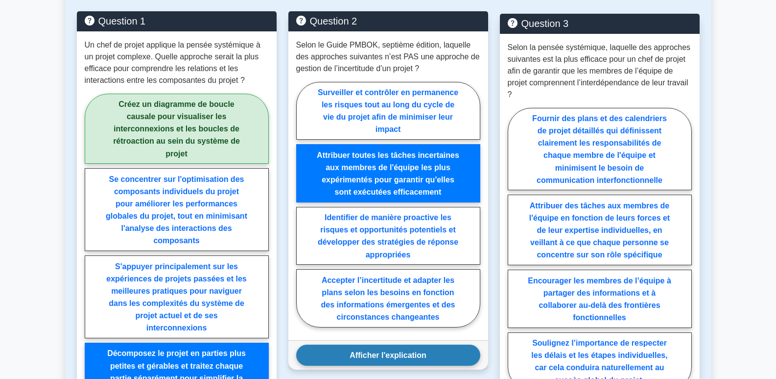
click at [407, 359] on font "Afficher l'explication" at bounding box center [388, 355] width 77 height 8
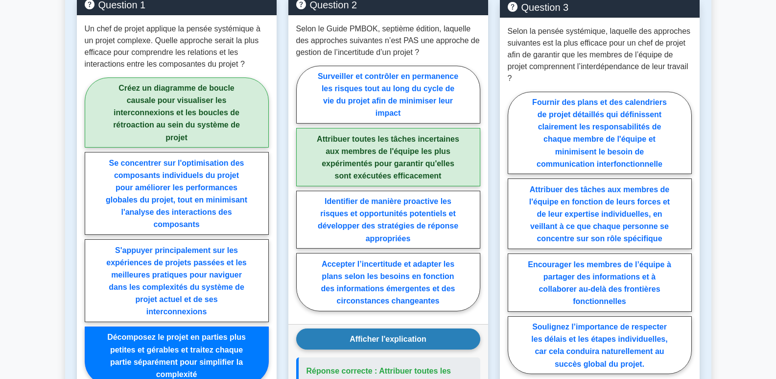
scroll to position [588, 0]
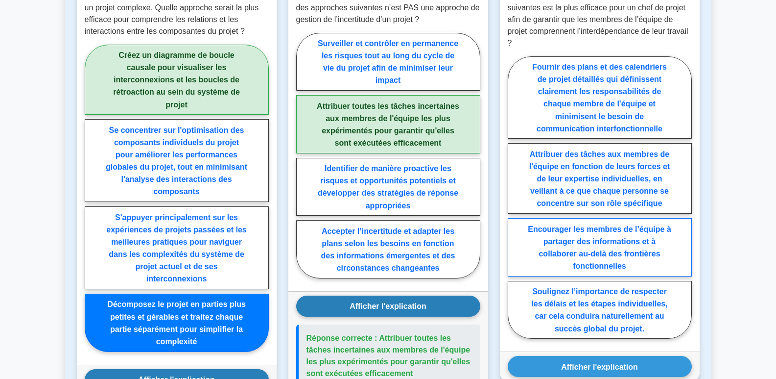
click at [598, 247] on label "Encourager les membres de l’équipe à partager des informations et à collaborer …" at bounding box center [600, 247] width 184 height 58
click at [514, 203] on input "Encourager les membres de l’équipe à partager des informations et à collaborer …" at bounding box center [511, 200] width 6 height 6
radio input "true"
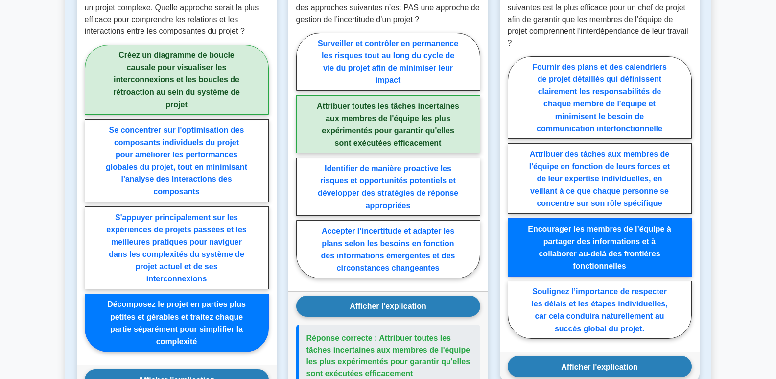
click at [634, 369] on font "Afficher l'explication" at bounding box center [599, 366] width 77 height 8
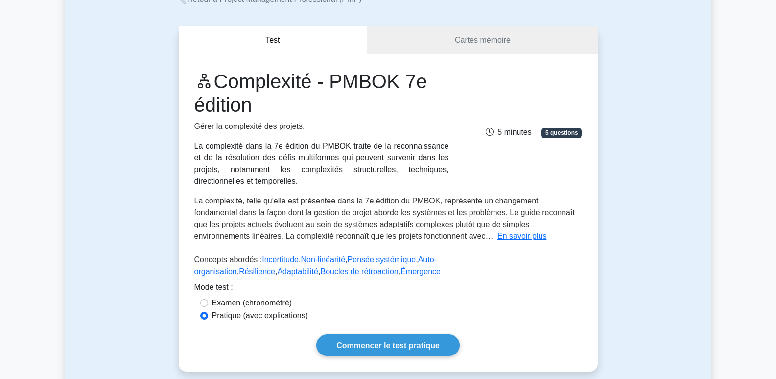
scroll to position [0, 0]
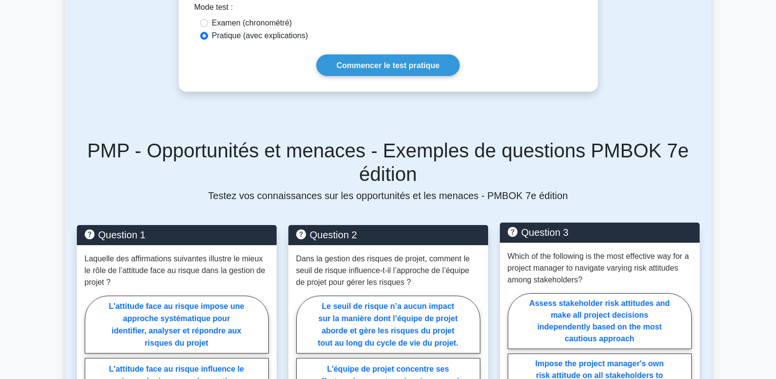
scroll to position [539, 0]
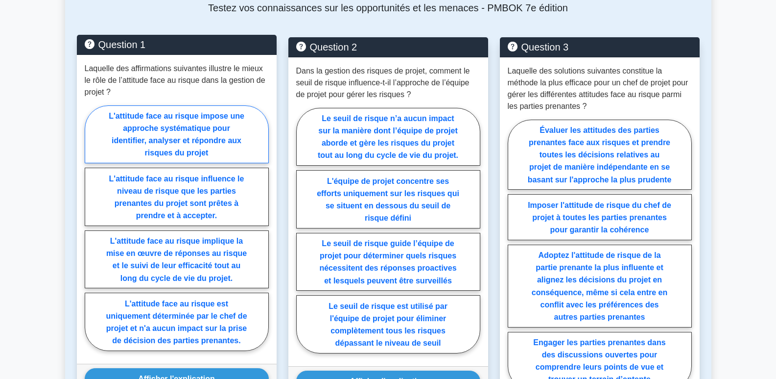
click at [200, 127] on font "L'attitude face au risque impose une approche systématique pour identifier, ana…" at bounding box center [177, 134] width 136 height 45
click at [91, 227] on input "L'attitude face au risque impose une approche systématique pour identifier, ana…" at bounding box center [88, 230] width 6 height 6
radio input "true"
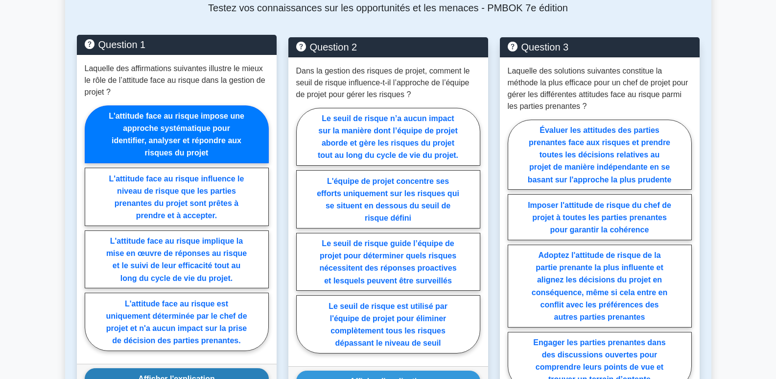
click at [206, 374] on font "Afficher l'explication" at bounding box center [176, 378] width 77 height 8
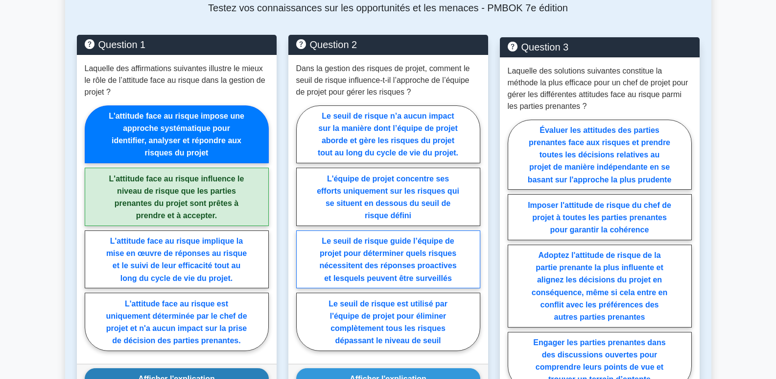
click at [411, 254] on font "Le seuil de risque guide l’équipe de projet pour déterminer quels risques néces…" at bounding box center [387, 259] width 137 height 45
click at [303, 234] on input "Le seuil de risque guide l’équipe de projet pour déterminer quels risques néces…" at bounding box center [299, 230] width 6 height 6
radio input "true"
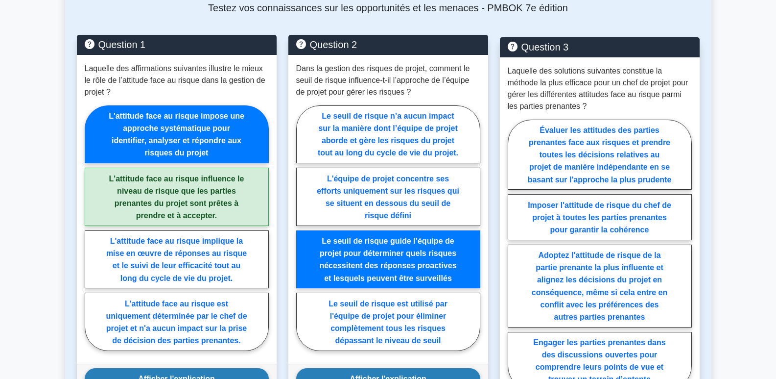
click at [380, 374] on font "Afficher l'explication" at bounding box center [388, 378] width 77 height 8
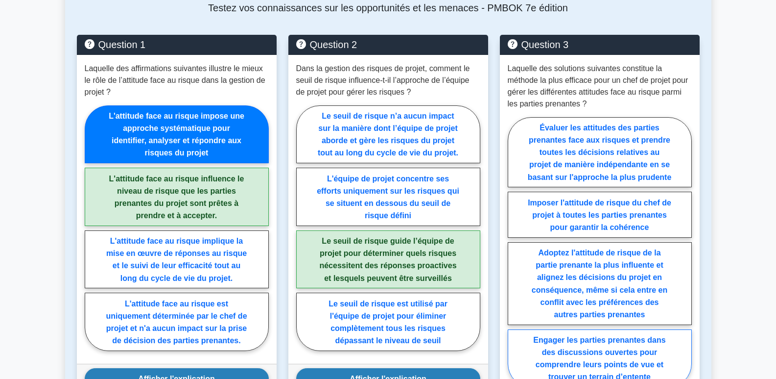
click at [614, 348] on label "Engager les parties prenantes dans des discussions ouvertes pour comprendre leu…" at bounding box center [600, 358] width 184 height 58
click at [514, 258] on input "Engager les parties prenantes dans des discussions ouvertes pour comprendre leu…" at bounding box center [511, 254] width 6 height 6
radio input "true"
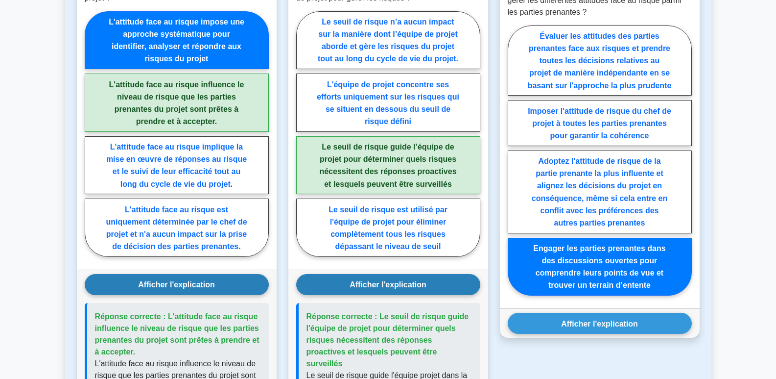
scroll to position [637, 0]
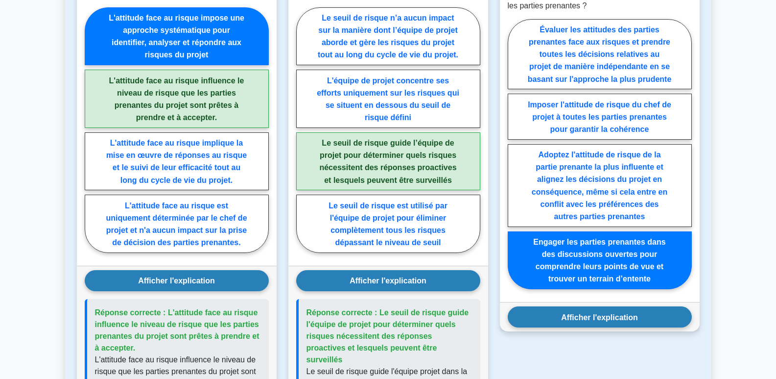
click at [636, 312] on font "Afficher l'explication" at bounding box center [599, 316] width 77 height 8
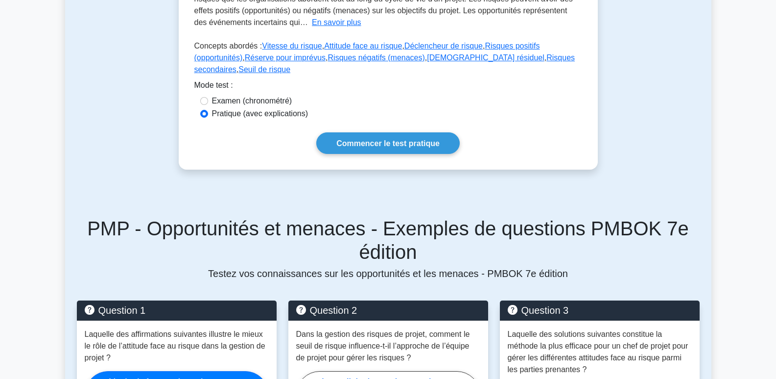
scroll to position [98, 0]
